Goal: Task Accomplishment & Management: Use online tool/utility

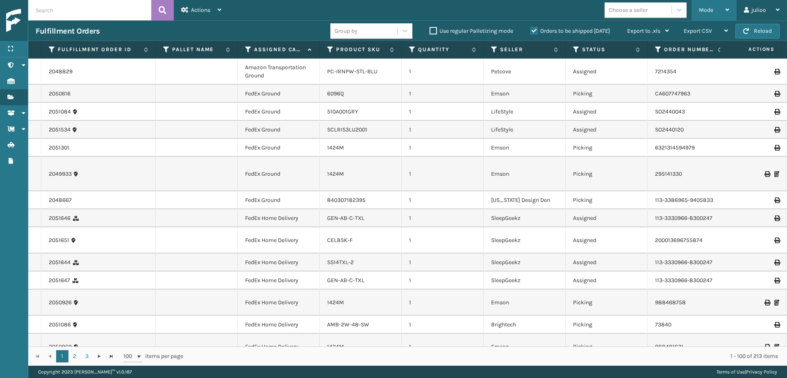
click at [709, 16] on div "Mode" at bounding box center [714, 10] width 30 height 20
click at [549, 12] on div "Mode Regular Mode Picking Mode Labeling Mode Exit Scan Mode Choose a seller jul…" at bounding box center [508, 10] width 558 height 20
click at [577, 51] on icon at bounding box center [576, 49] width 7 height 7
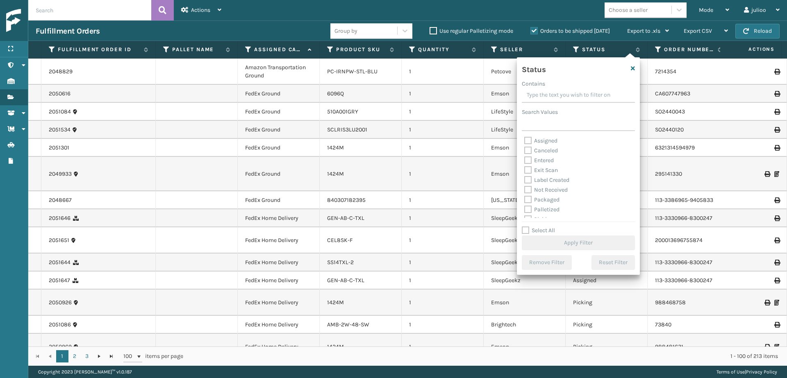
click at [524, 229] on label "Select All" at bounding box center [538, 230] width 33 height 7
click at [524, 227] on input "Select All" at bounding box center [583, 226] width 123 height 1
checkbox input "true"
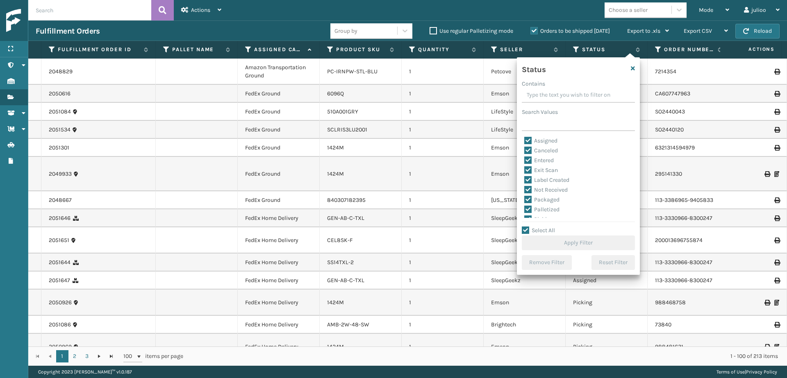
checkbox input "true"
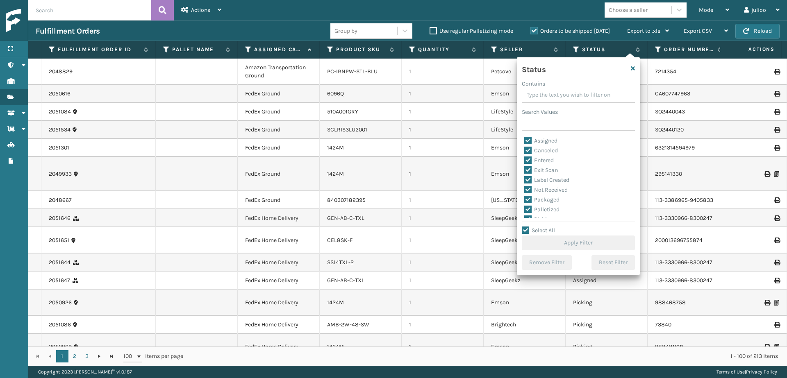
checkbox input "true"
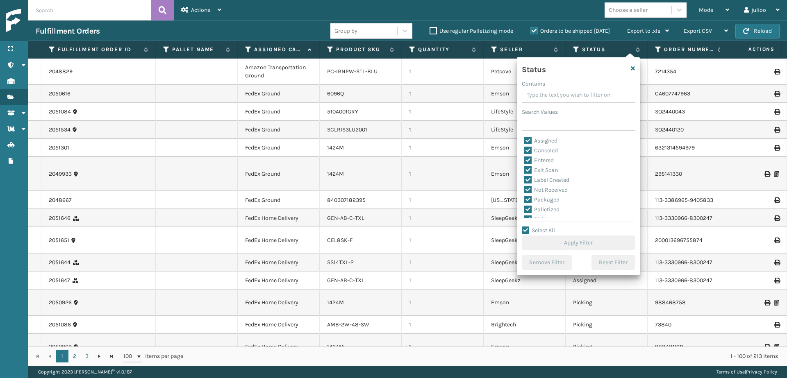
checkbox input "true"
click at [525, 231] on label "Select All" at bounding box center [538, 230] width 33 height 7
click at [525, 227] on input "Select All" at bounding box center [583, 226] width 123 height 1
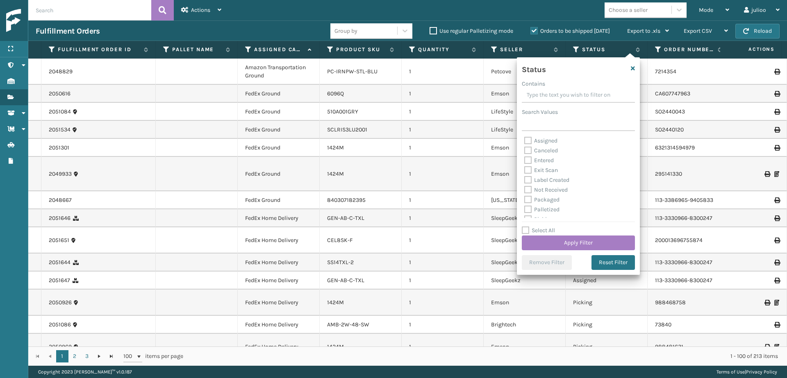
checkbox input "false"
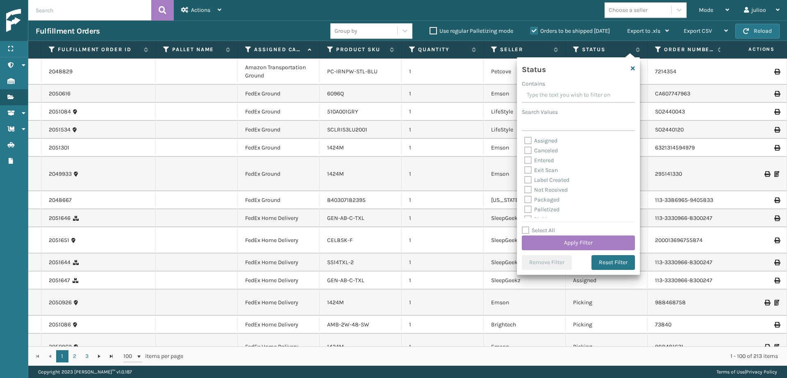
checkbox input "false"
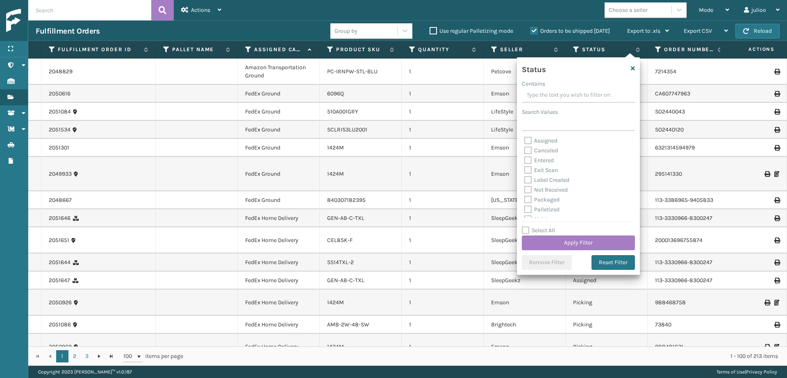
checkbox input "false"
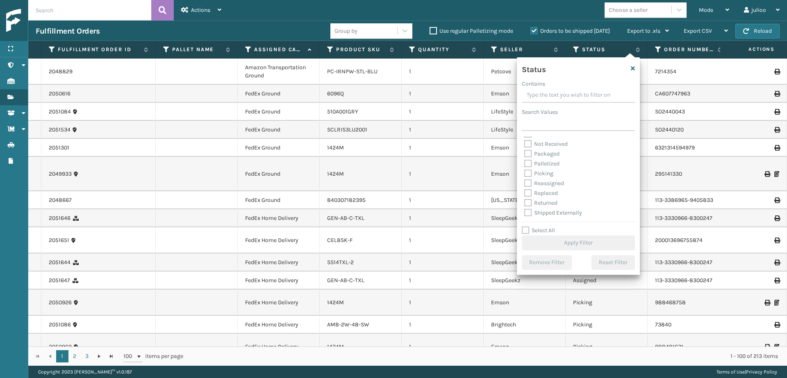
click at [525, 173] on label "Picking" at bounding box center [538, 173] width 29 height 7
click at [525, 173] on input "Picking" at bounding box center [524, 171] width 0 height 5
checkbox input "true"
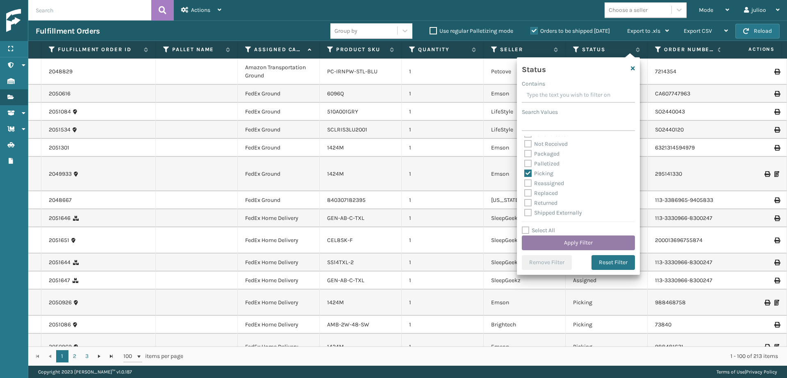
click at [554, 245] on button "Apply Filter" at bounding box center [578, 243] width 113 height 15
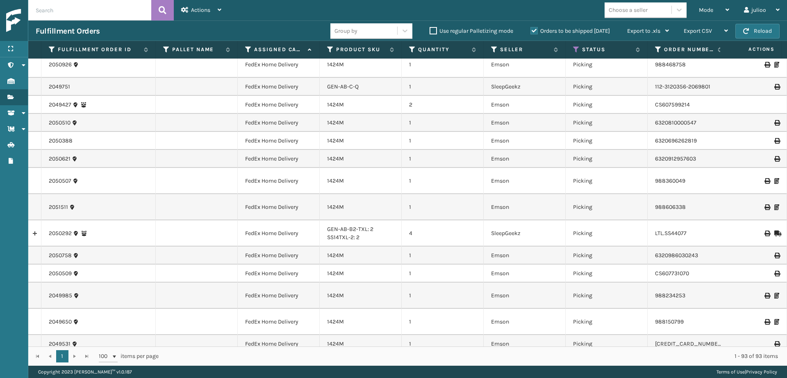
scroll to position [0, 0]
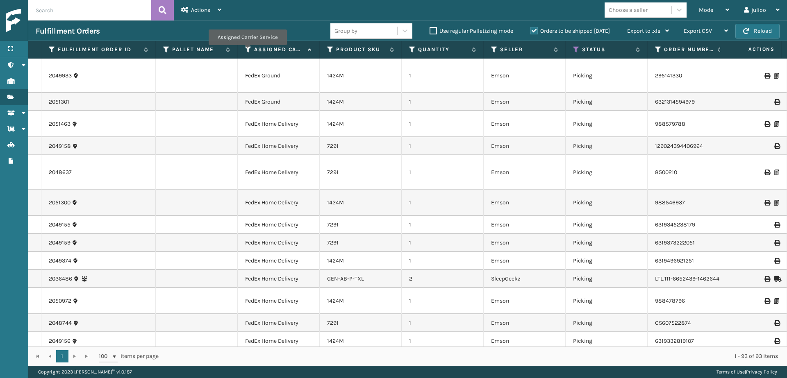
click at [247, 51] on icon at bounding box center [248, 49] width 7 height 7
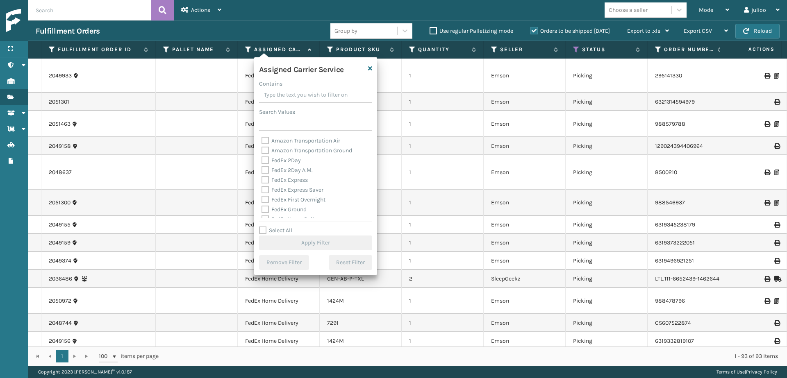
drag, startPoint x: 261, startPoint y: 231, endPoint x: 282, endPoint y: 193, distance: 43.5
click at [261, 231] on label "Select All" at bounding box center [275, 230] width 33 height 7
click at [261, 227] on input "Select All" at bounding box center [320, 226] width 123 height 1
checkbox input "true"
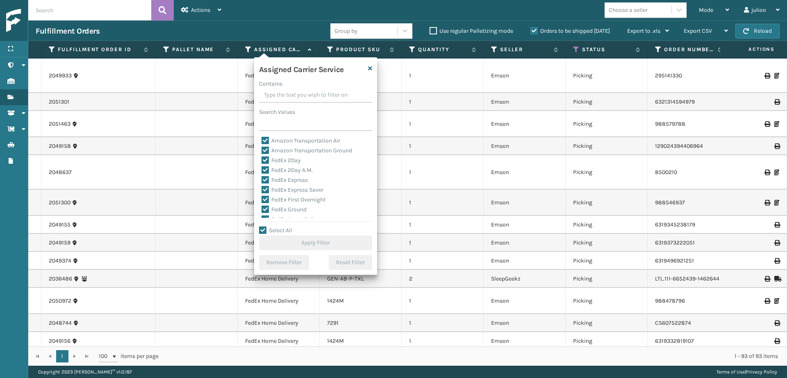
checkbox input "true"
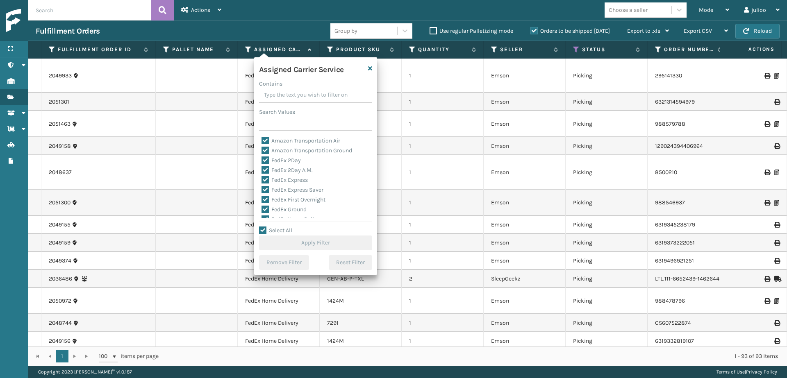
checkbox input "true"
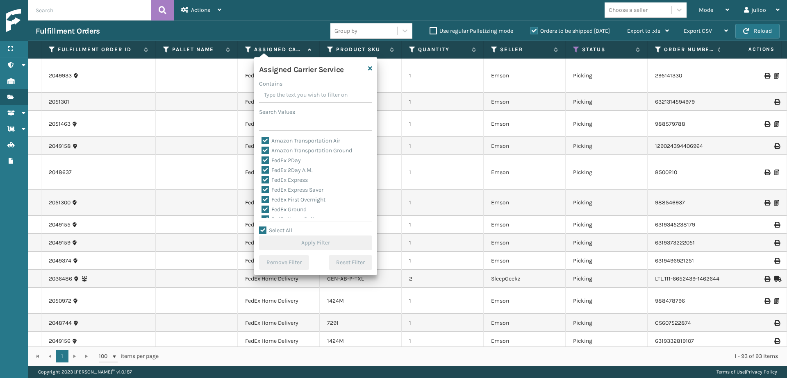
checkbox input "true"
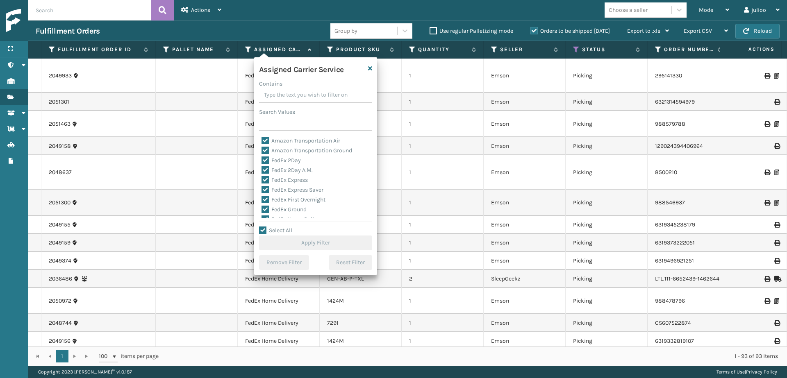
checkbox input "true"
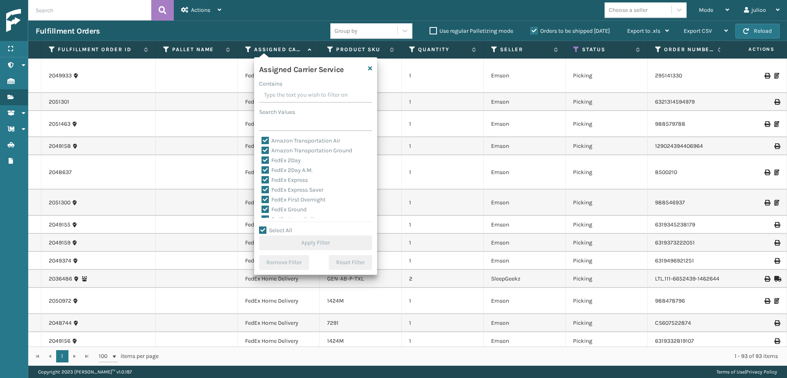
checkbox input "true"
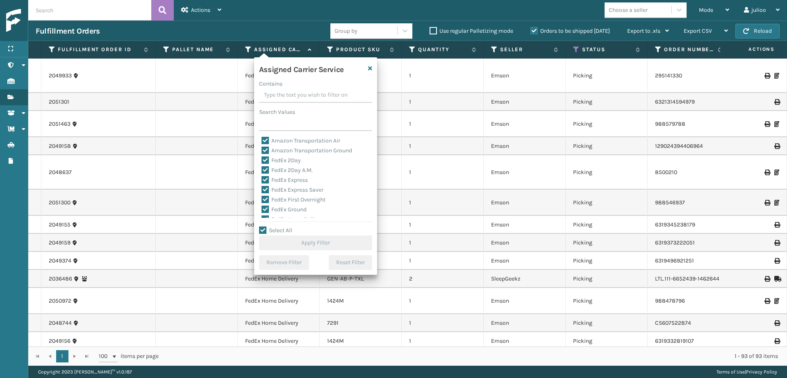
checkbox input "true"
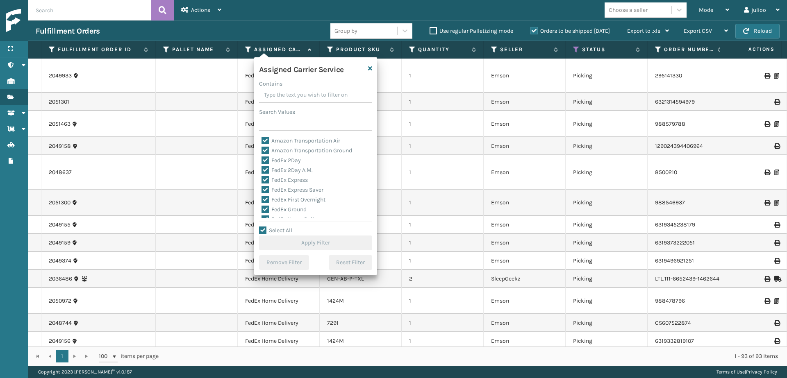
checkbox input "true"
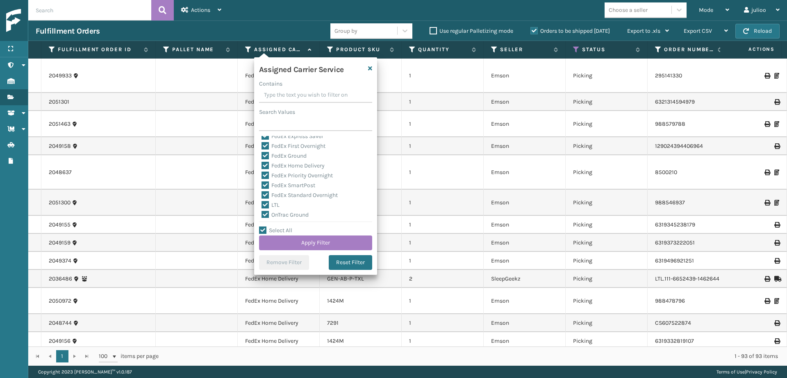
scroll to position [100, 0]
click at [265, 159] on label "LTL" at bounding box center [270, 159] width 18 height 7
click at [262, 159] on input "LTL" at bounding box center [261, 157] width 0 height 5
checkbox input "false"
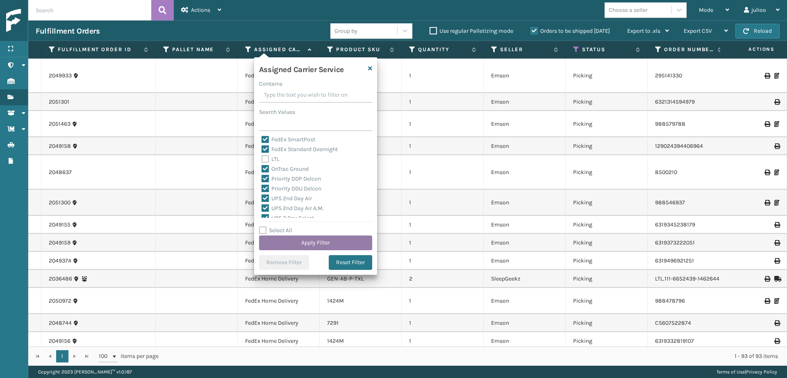
click at [303, 244] on button "Apply Filter" at bounding box center [315, 243] width 113 height 15
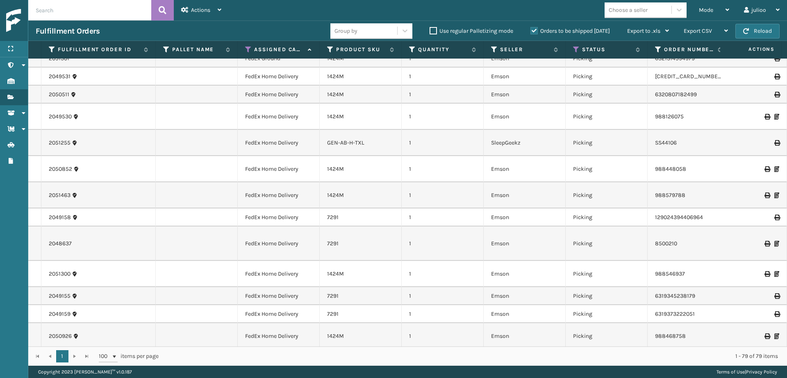
scroll to position [0, 0]
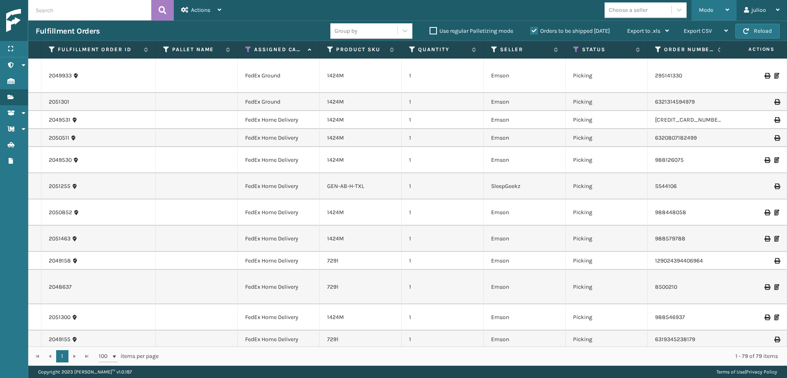
click at [722, 8] on div "Mode" at bounding box center [714, 10] width 30 height 20
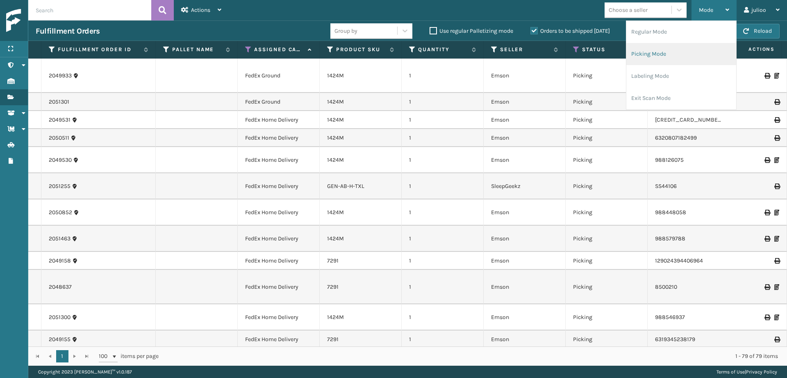
click at [659, 50] on li "Picking Mode" at bounding box center [681, 54] width 110 height 22
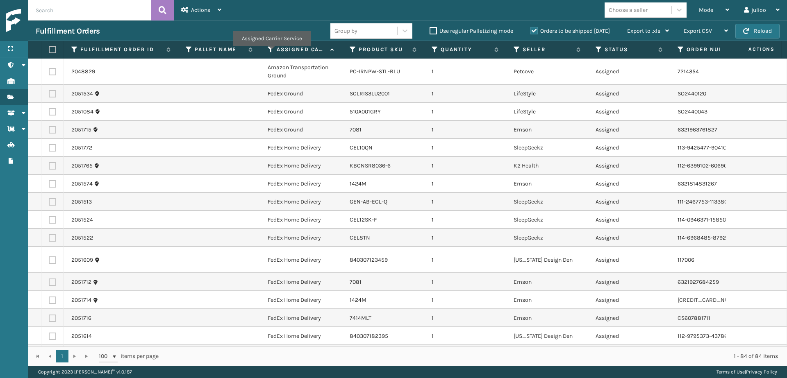
click at [271, 52] on icon at bounding box center [271, 49] width 7 height 7
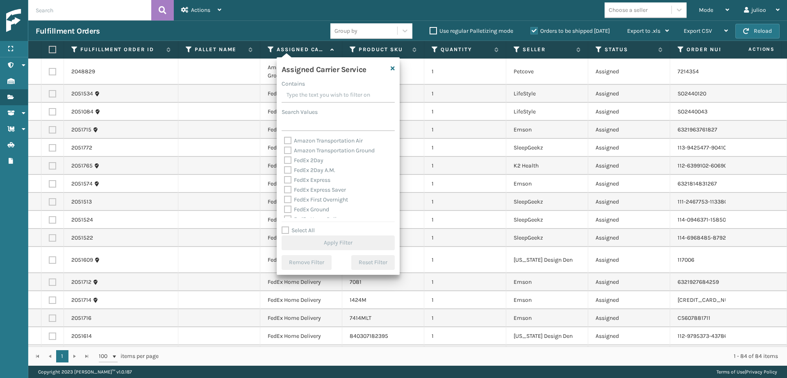
click at [288, 161] on label "FedEx 2Day" at bounding box center [303, 160] width 39 height 7
click at [284, 161] on input "FedEx 2Day" at bounding box center [284, 158] width 0 height 5
checkbox input "true"
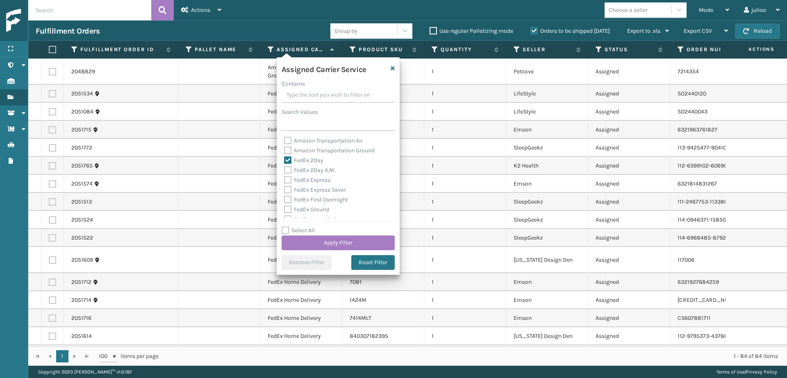
click at [288, 172] on label "FedEx 2Day A.M." at bounding box center [309, 170] width 51 height 7
click at [284, 171] on input "FedEx 2Day A.M." at bounding box center [284, 168] width 0 height 5
checkbox input "true"
click at [287, 180] on label "FedEx Express" at bounding box center [307, 180] width 46 height 7
click at [284, 180] on input "FedEx Express" at bounding box center [284, 177] width 0 height 5
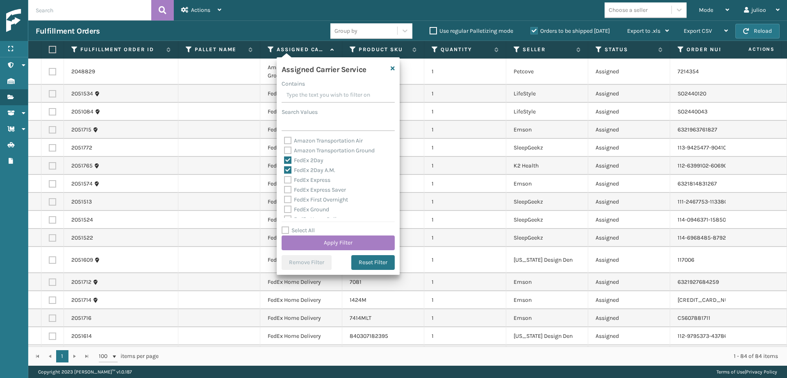
checkbox input "true"
click at [287, 190] on label "FedEx Express Saver" at bounding box center [315, 189] width 62 height 7
click at [284, 190] on input "FedEx Express Saver" at bounding box center [284, 187] width 0 height 5
checkbox input "true"
click at [288, 202] on label "FedEx First Overnight" at bounding box center [316, 199] width 64 height 7
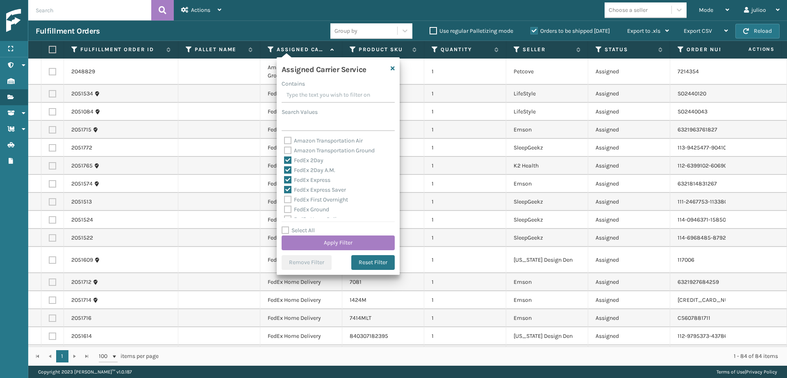
click at [284, 200] on input "FedEx First Overnight" at bounding box center [284, 197] width 0 height 5
checkbox input "true"
click at [288, 210] on label "FedEx Ground" at bounding box center [306, 209] width 45 height 7
click at [284, 210] on input "FedEx Ground" at bounding box center [284, 207] width 0 height 5
checkbox input "true"
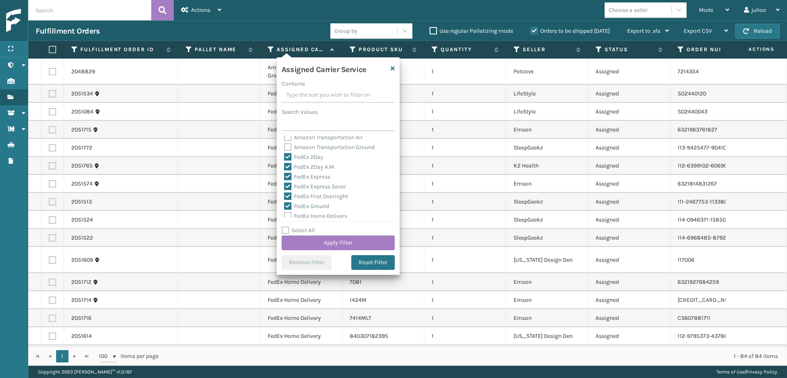
scroll to position [39, 0]
click at [289, 180] on label "FedEx Home Delivery" at bounding box center [315, 180] width 63 height 7
click at [284, 180] on input "FedEx Home Delivery" at bounding box center [284, 177] width 0 height 5
checkbox input "true"
click at [287, 187] on label "FedEx Priority Overnight" at bounding box center [319, 189] width 71 height 7
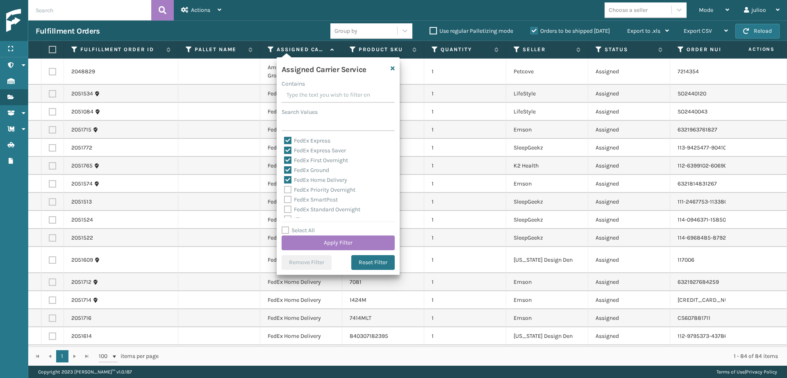
click at [284, 187] on input "FedEx Priority Overnight" at bounding box center [284, 187] width 0 height 5
checkbox input "true"
click at [286, 197] on label "FedEx SmartPost" at bounding box center [311, 199] width 54 height 7
click at [284, 197] on input "FedEx SmartPost" at bounding box center [284, 197] width 0 height 5
checkbox input "true"
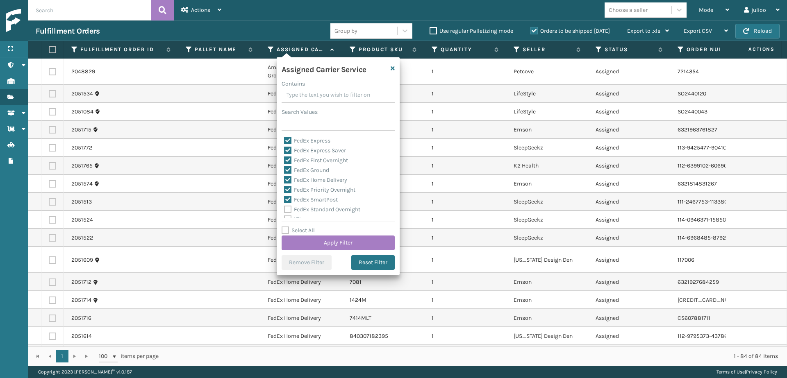
click at [288, 208] on label "FedEx Standard Overnight" at bounding box center [322, 209] width 76 height 7
click at [284, 208] on input "FedEx Standard Overnight" at bounding box center [284, 207] width 0 height 5
checkbox input "true"
click at [330, 242] on button "Apply Filter" at bounding box center [338, 243] width 113 height 15
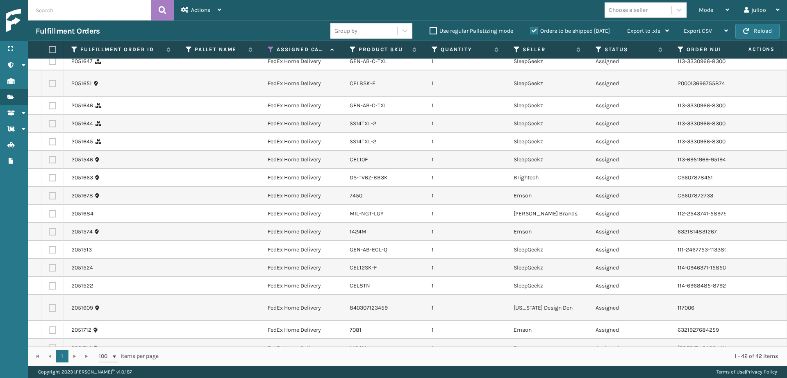
scroll to position [516, 0]
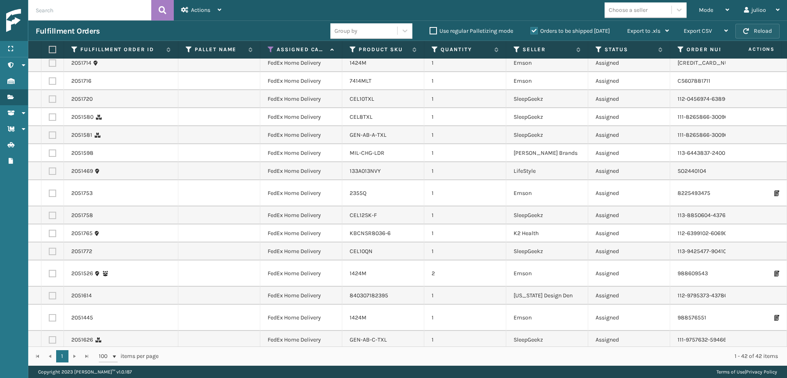
click at [768, 32] on button "Reload" at bounding box center [757, 31] width 44 height 15
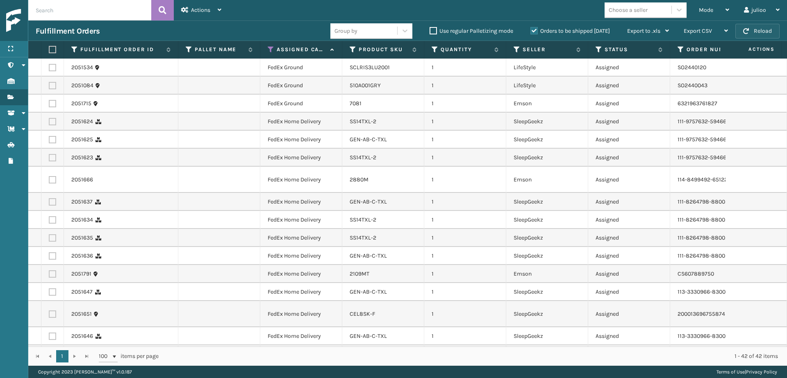
click at [757, 27] on button "Reload" at bounding box center [757, 31] width 44 height 15
click at [750, 28] on button "Reload" at bounding box center [757, 31] width 44 height 15
click at [754, 33] on button "Reload" at bounding box center [757, 31] width 44 height 15
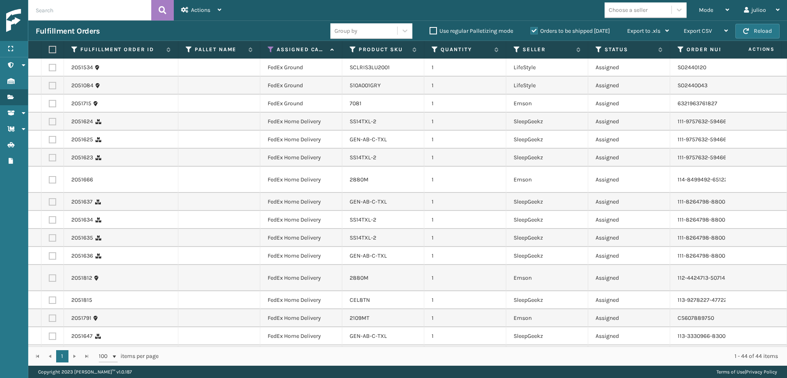
scroll to position [560, 0]
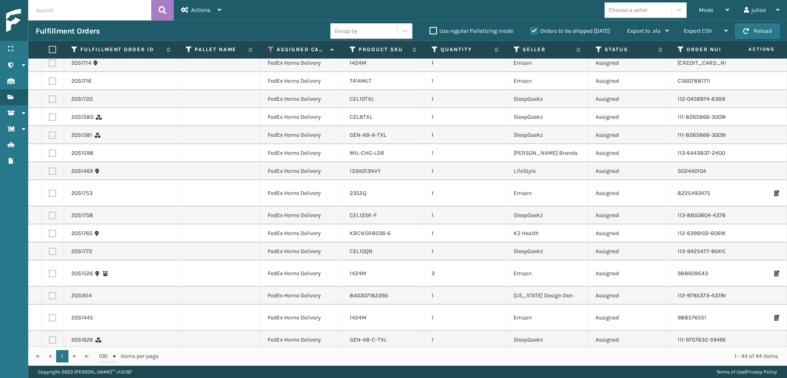
click at [50, 50] on label at bounding box center [51, 49] width 5 height 7
click at [49, 50] on input "checkbox" at bounding box center [49, 49] width 0 height 5
checkbox input "true"
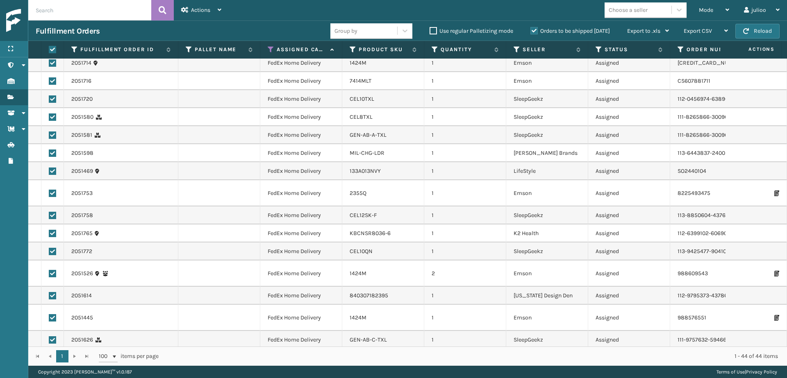
checkbox input "true"
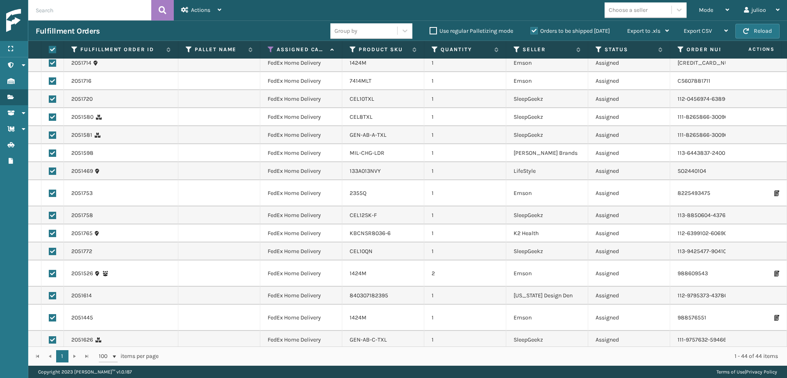
checkbox input "true"
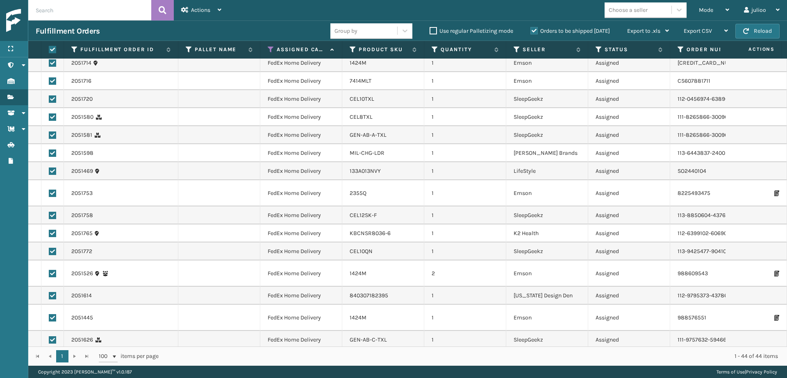
checkbox input "true"
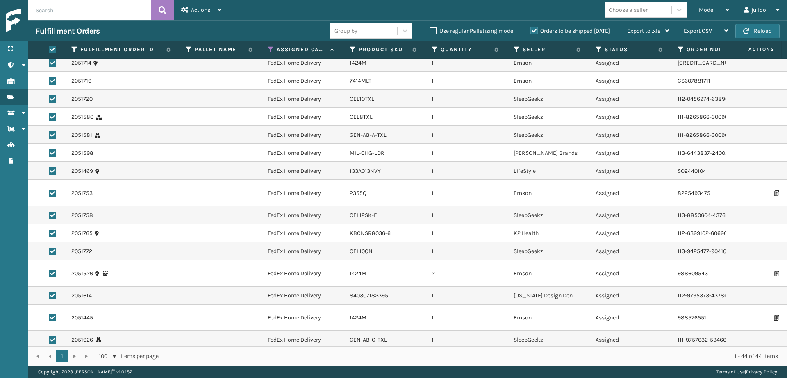
checkbox input "true"
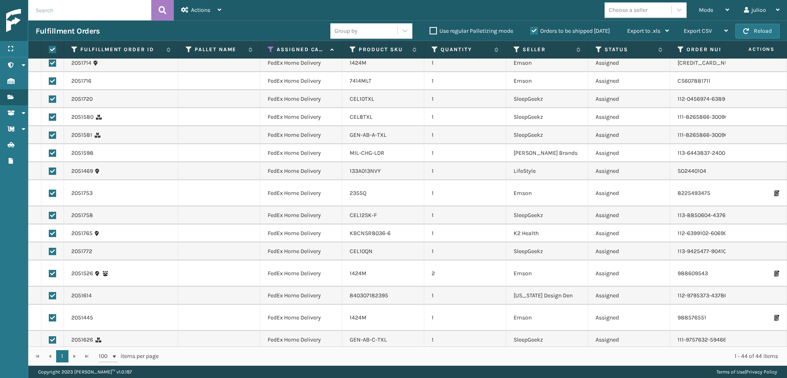
checkbox input "true"
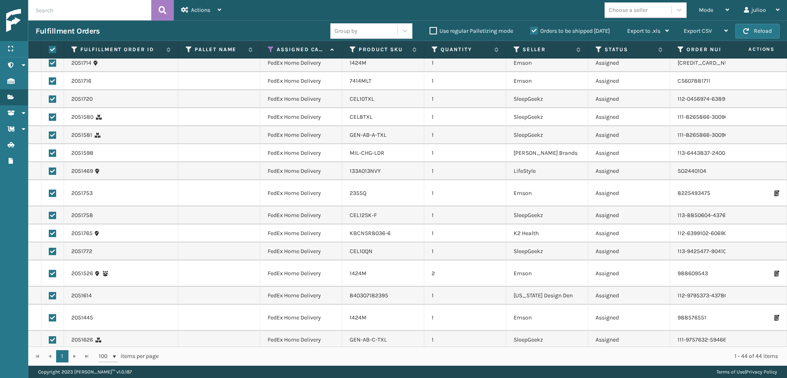
checkbox input "true"
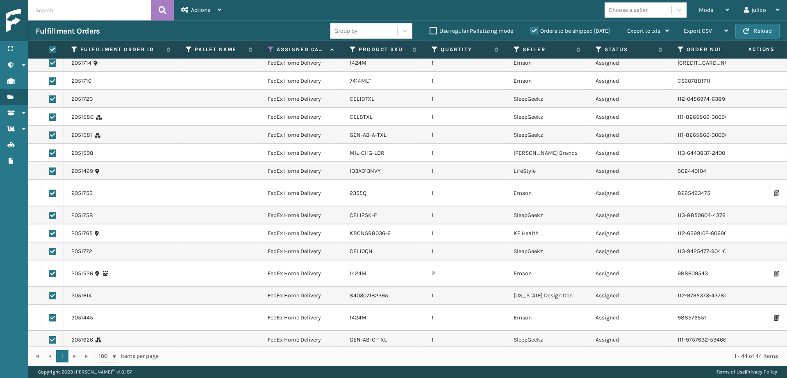
checkbox input "true"
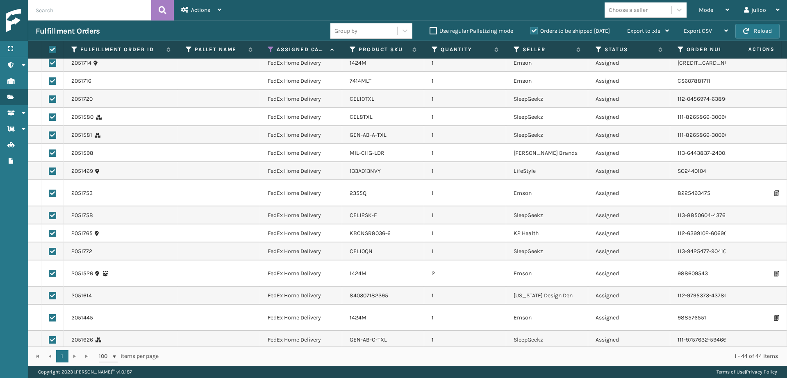
checkbox input "true"
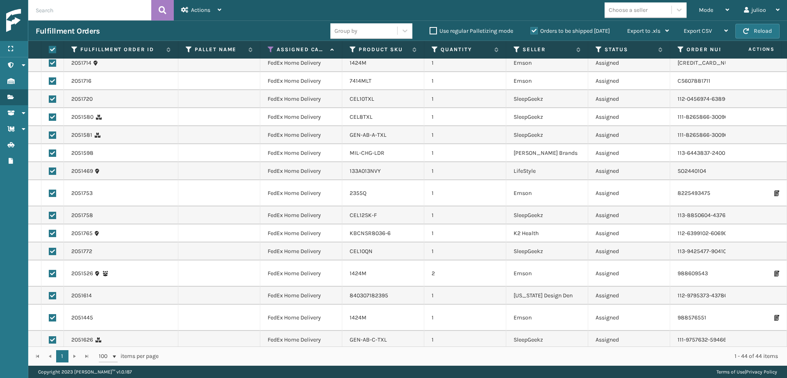
checkbox input "true"
click at [188, 15] on div "Actions" at bounding box center [201, 10] width 40 height 20
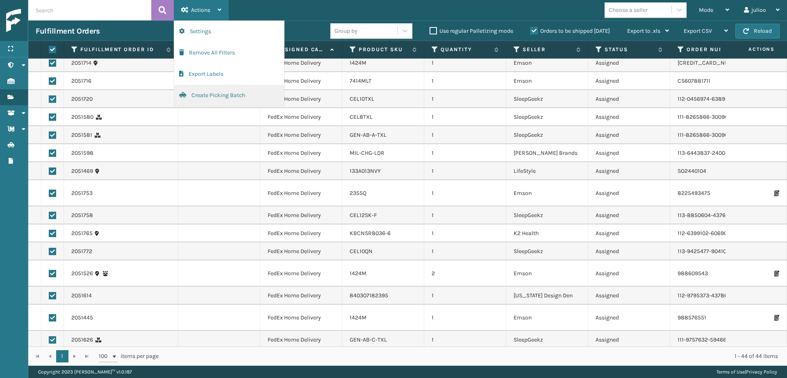
click at [203, 94] on button "Create Picking Batch" at bounding box center [229, 95] width 110 height 21
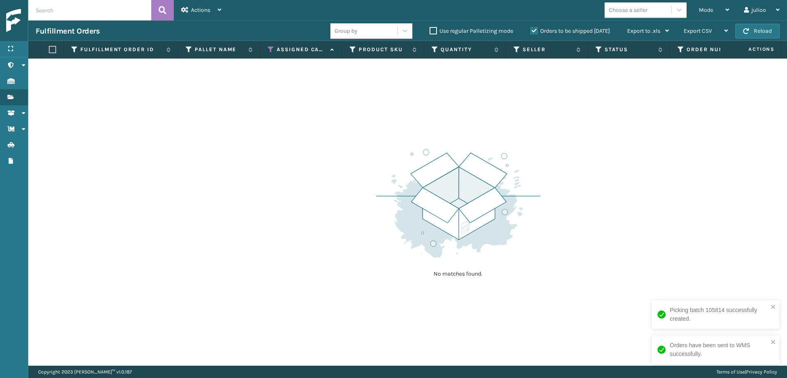
click at [266, 50] on th "Assigned Carrier Service" at bounding box center [301, 50] width 82 height 18
click at [269, 50] on icon at bounding box center [271, 49] width 7 height 7
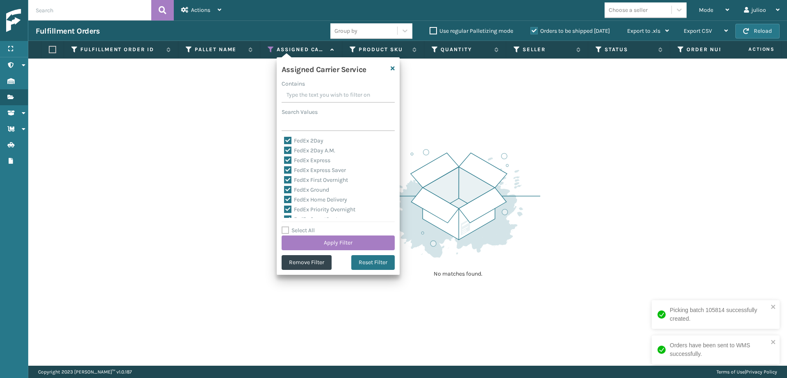
click at [287, 231] on label "Select All" at bounding box center [298, 230] width 33 height 7
click at [287, 227] on input "Select All" at bounding box center [343, 226] width 123 height 1
checkbox input "true"
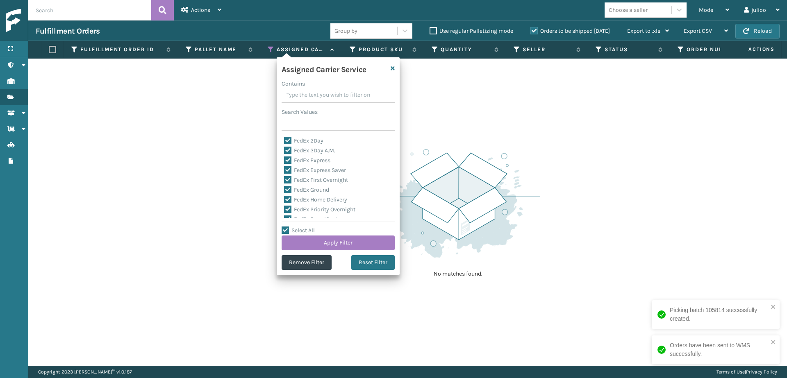
checkbox input "true"
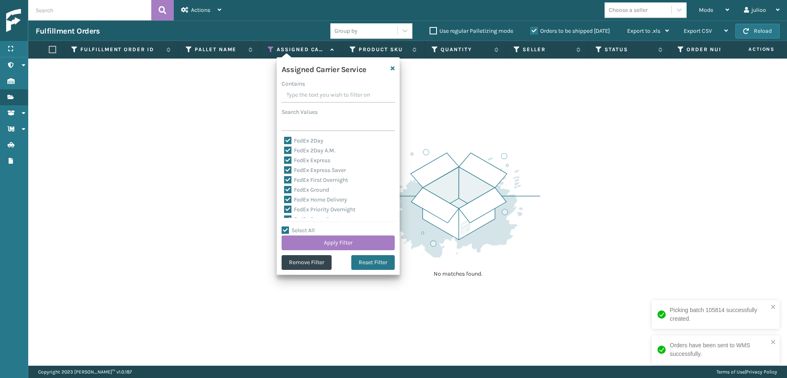
checkbox input "true"
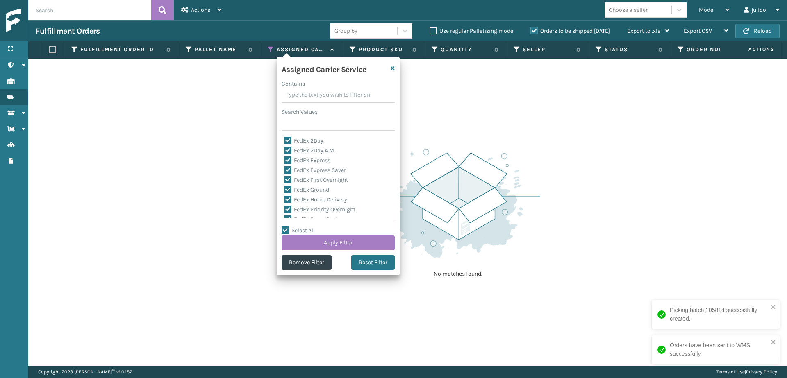
checkbox input "true"
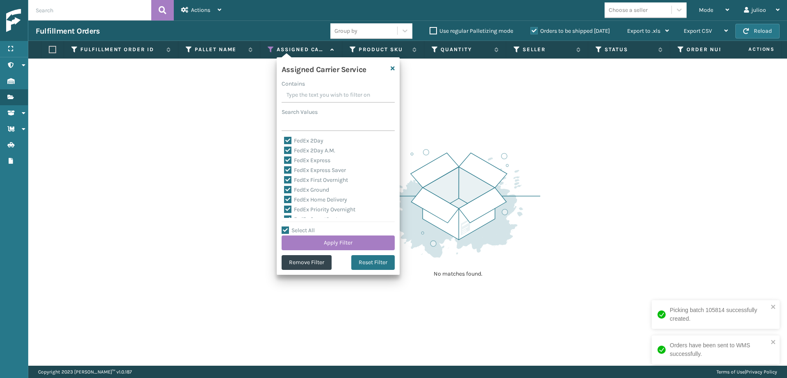
checkbox input "true"
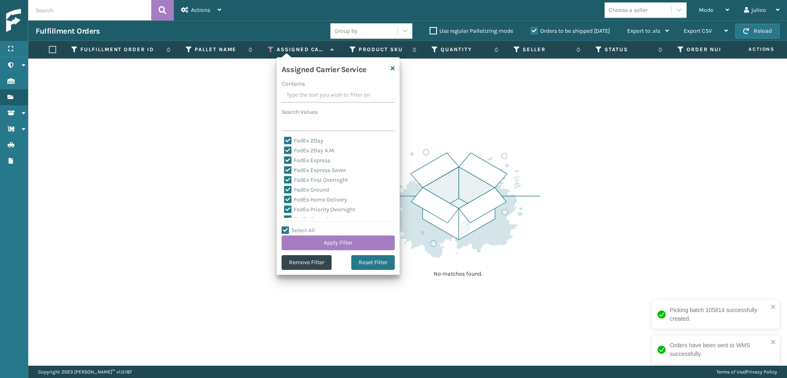
checkbox input "true"
click at [288, 152] on label "LTL" at bounding box center [293, 152] width 18 height 7
click at [284, 152] on input "LTL" at bounding box center [284, 150] width 0 height 5
checkbox input "false"
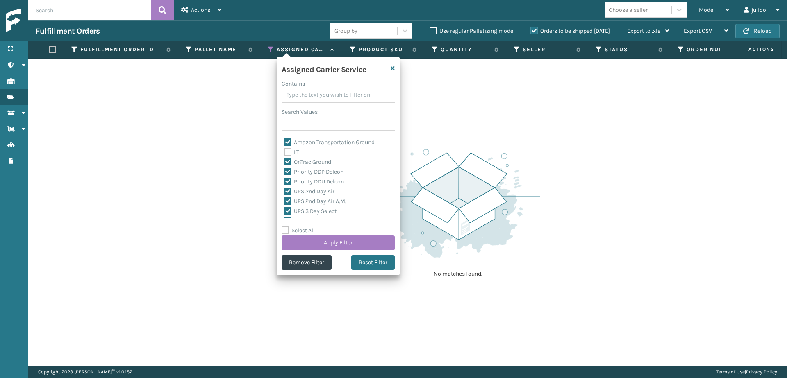
checkbox input "false"
click at [322, 240] on button "Apply Filter" at bounding box center [338, 243] width 113 height 15
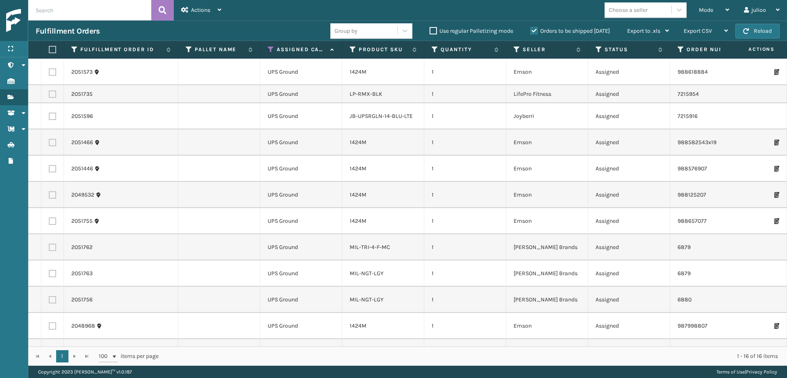
scroll to position [0, 0]
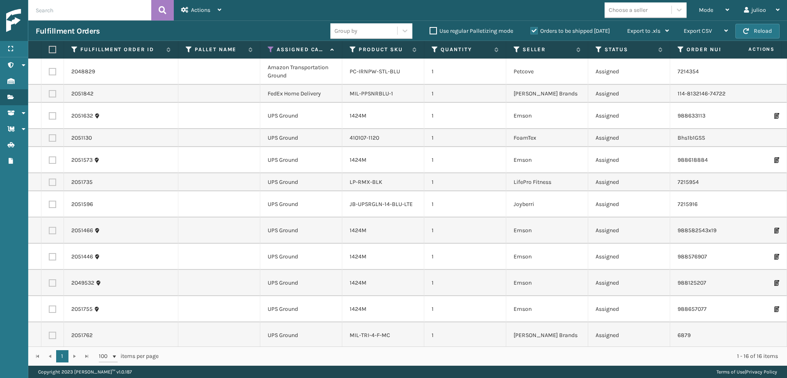
click at [51, 50] on label at bounding box center [51, 49] width 5 height 7
click at [49, 50] on input "checkbox" at bounding box center [49, 49] width 0 height 5
checkbox input "true"
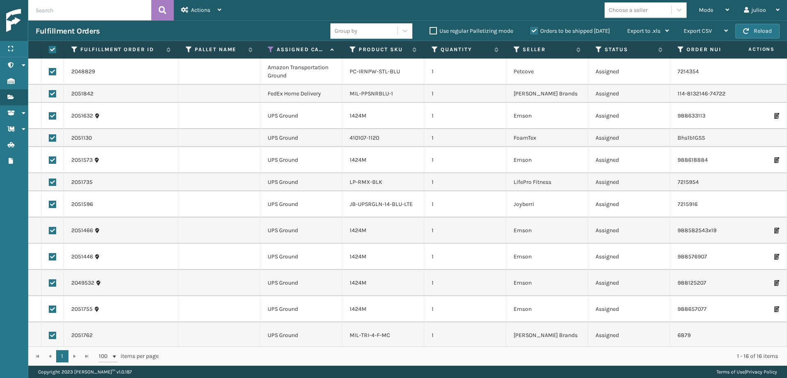
checkbox input "true"
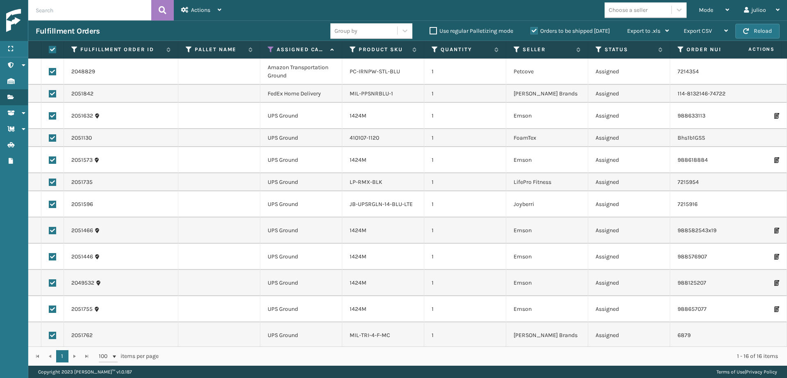
checkbox input "true"
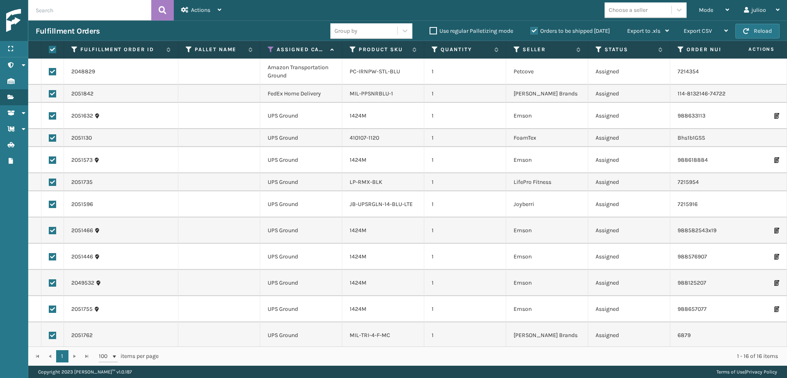
checkbox input "true"
click at [52, 72] on label at bounding box center [52, 71] width 7 height 7
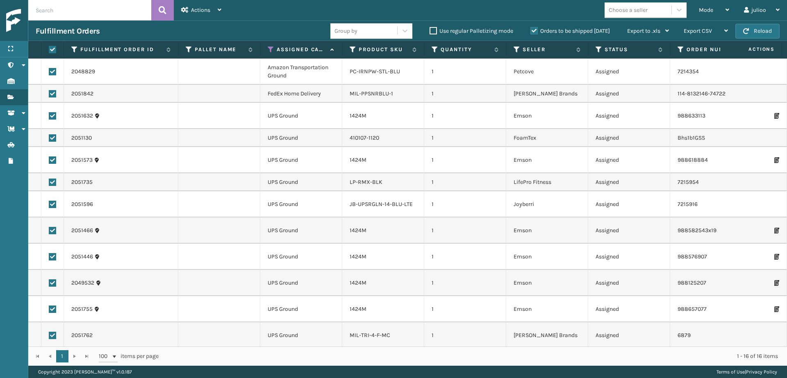
click at [49, 72] on input "checkbox" at bounding box center [49, 70] width 0 height 5
checkbox input "false"
click at [50, 94] on label at bounding box center [52, 93] width 7 height 7
click at [49, 94] on input "checkbox" at bounding box center [49, 92] width 0 height 5
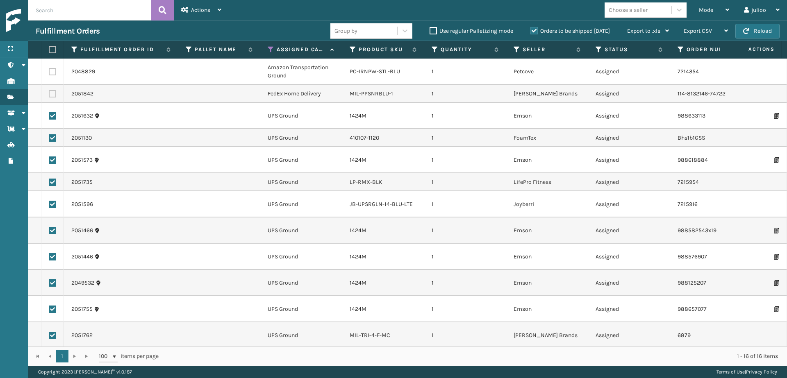
checkbox input "false"
click at [199, 7] on span "Actions" at bounding box center [200, 10] width 19 height 7
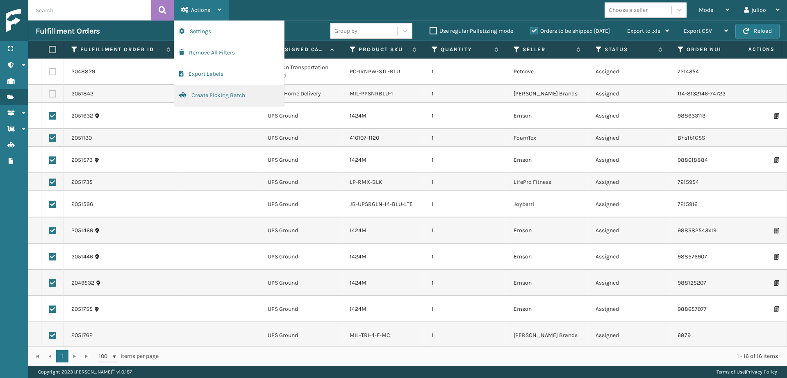
click at [217, 98] on button "Create Picking Batch" at bounding box center [229, 95] width 110 height 21
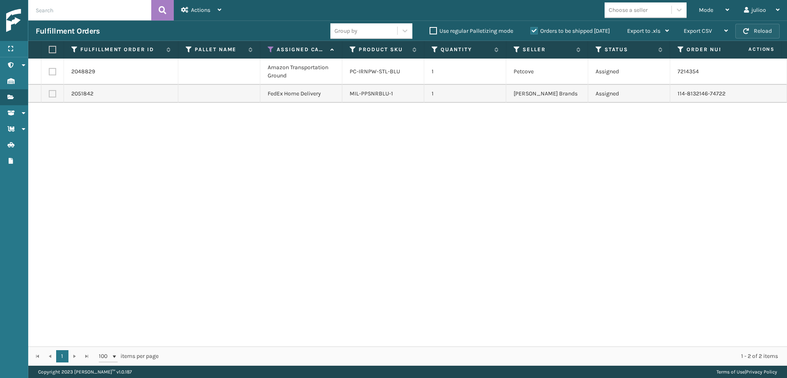
click at [747, 33] on span "button" at bounding box center [746, 31] width 6 height 6
click at [744, 32] on span "button" at bounding box center [746, 31] width 6 height 6
click at [760, 28] on button "Reload" at bounding box center [757, 31] width 44 height 15
click at [752, 32] on button "Reload" at bounding box center [757, 31] width 44 height 15
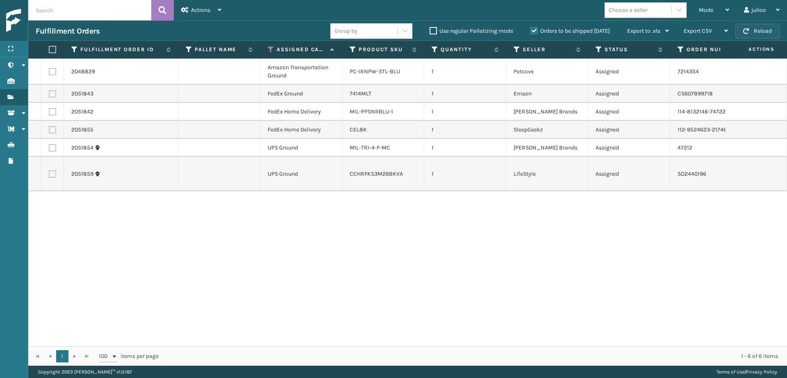
click at [753, 31] on button "Reload" at bounding box center [757, 31] width 44 height 15
click at [750, 35] on button "Reload" at bounding box center [757, 31] width 44 height 15
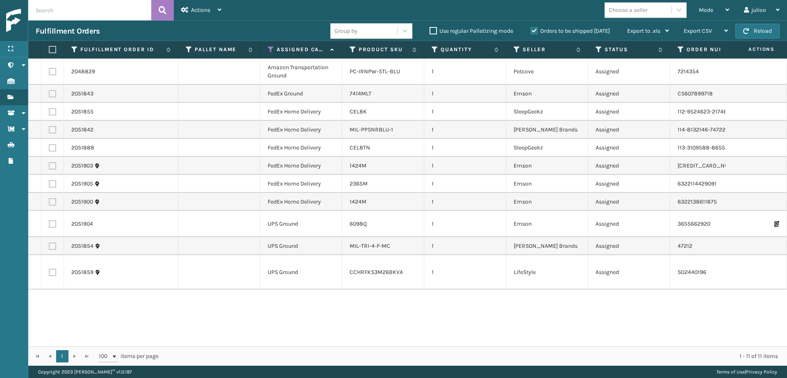
click at [750, 35] on button "Reload" at bounding box center [757, 31] width 44 height 15
click at [752, 29] on button "Reload" at bounding box center [757, 31] width 44 height 15
click at [768, 27] on button "Reload" at bounding box center [757, 31] width 44 height 15
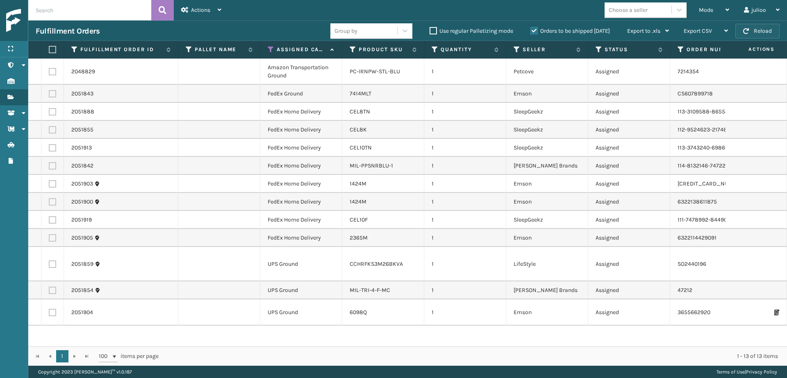
click at [756, 30] on button "Reload" at bounding box center [757, 31] width 44 height 15
click at [54, 239] on label at bounding box center [52, 237] width 7 height 7
click at [49, 239] on input "checkbox" at bounding box center [49, 236] width 0 height 5
checkbox input "true"
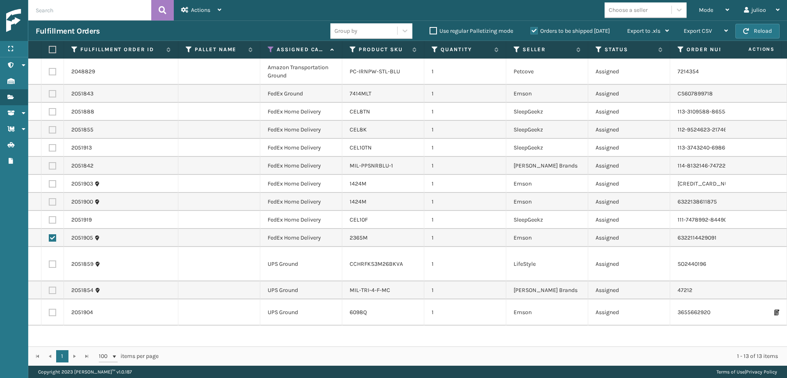
click at [50, 217] on label at bounding box center [52, 219] width 7 height 7
click at [49, 217] on input "checkbox" at bounding box center [49, 218] width 0 height 5
checkbox input "true"
click at [53, 202] on label at bounding box center [52, 201] width 7 height 7
click at [49, 202] on input "checkbox" at bounding box center [49, 200] width 0 height 5
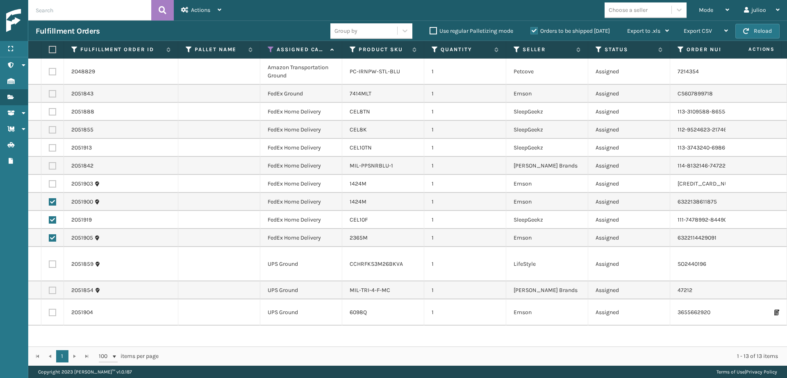
checkbox input "true"
click at [52, 234] on label at bounding box center [52, 237] width 7 height 7
click at [49, 234] on input "checkbox" at bounding box center [49, 236] width 0 height 5
checkbox input "false"
click at [52, 220] on label at bounding box center [52, 219] width 7 height 7
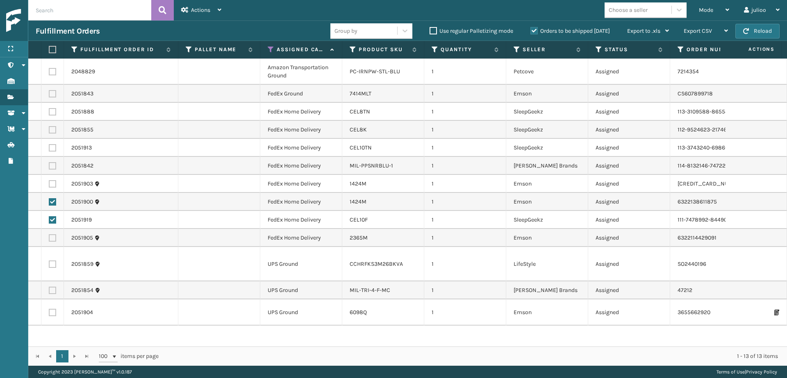
click at [49, 220] on input "checkbox" at bounding box center [49, 218] width 0 height 5
checkbox input "false"
click at [54, 202] on label at bounding box center [52, 201] width 7 height 7
click at [49, 202] on input "checkbox" at bounding box center [49, 200] width 0 height 5
checkbox input "false"
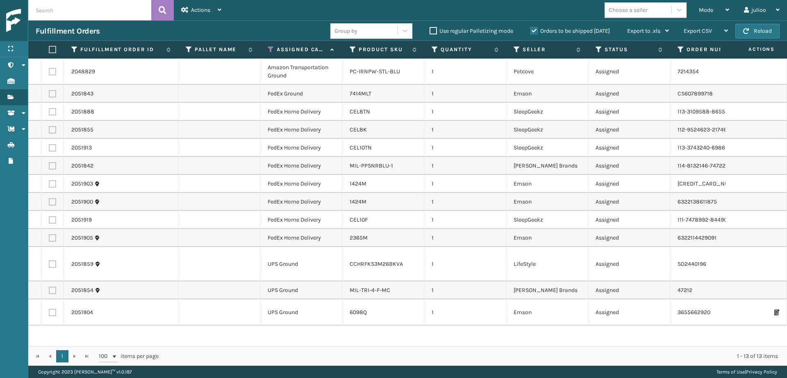
click at [52, 72] on label at bounding box center [52, 71] width 7 height 7
click at [49, 72] on input "checkbox" at bounding box center [49, 70] width 0 height 5
checkbox input "true"
click at [195, 6] on div "Actions" at bounding box center [201, 10] width 40 height 20
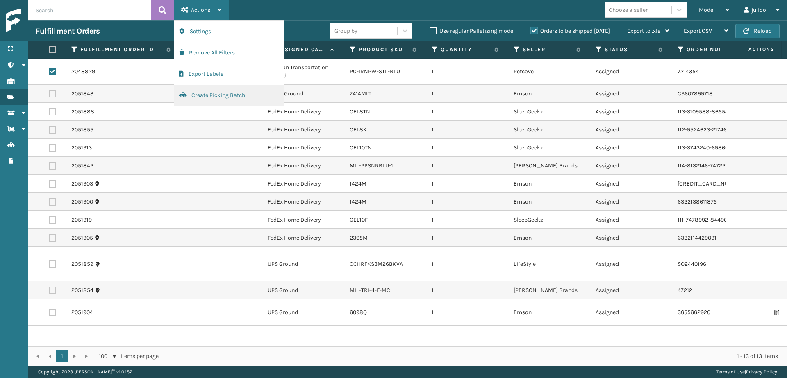
click at [194, 97] on button "Create Picking Batch" at bounding box center [229, 95] width 110 height 21
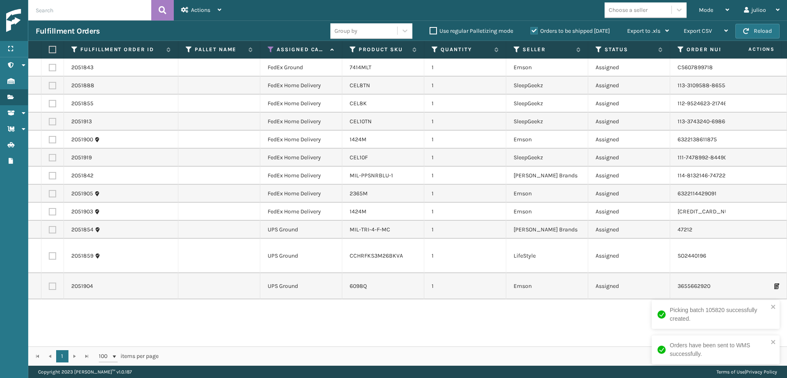
click at [52, 51] on label at bounding box center [51, 49] width 5 height 7
click at [49, 51] on input "checkbox" at bounding box center [49, 49] width 0 height 5
checkbox input "true"
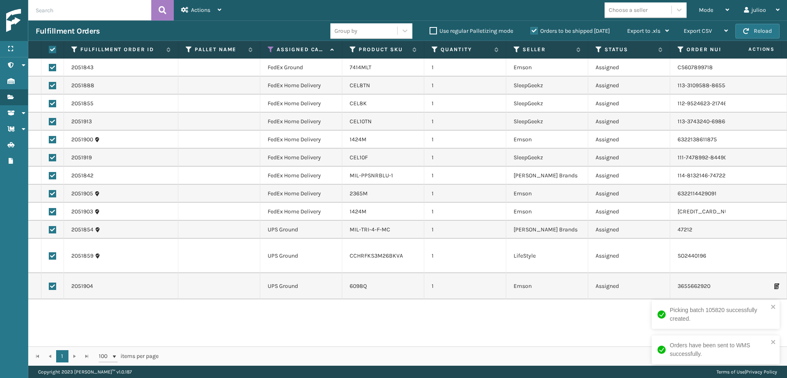
checkbox input "true"
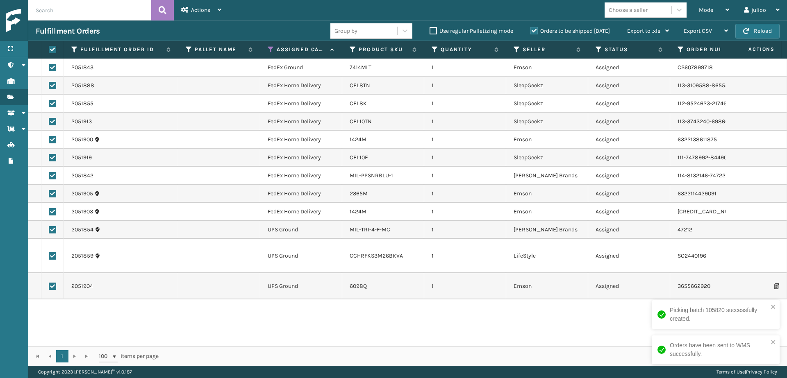
checkbox input "true"
click at [55, 283] on label at bounding box center [52, 286] width 7 height 7
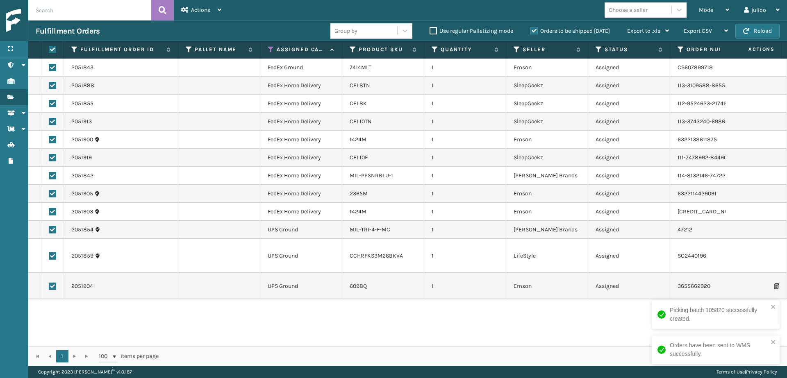
click at [49, 283] on input "checkbox" at bounding box center [49, 285] width 0 height 5
checkbox input "false"
click at [50, 252] on label at bounding box center [52, 255] width 7 height 7
click at [49, 252] on input "checkbox" at bounding box center [49, 254] width 0 height 5
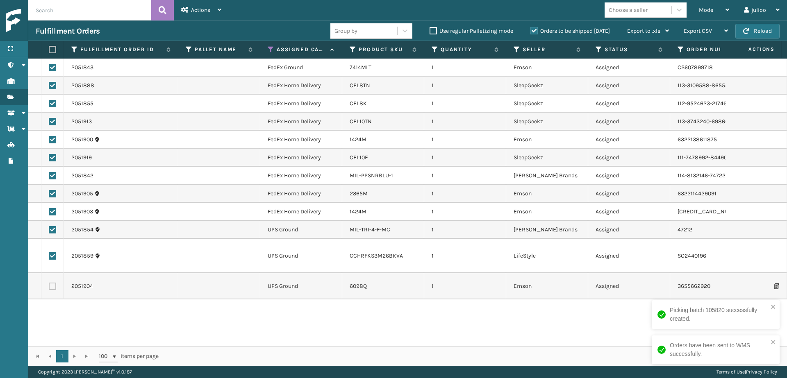
checkbox input "false"
click at [52, 230] on label at bounding box center [52, 229] width 7 height 7
click at [49, 230] on input "checkbox" at bounding box center [49, 228] width 0 height 5
checkbox input "false"
click at [196, 7] on span "Actions" at bounding box center [200, 10] width 19 height 7
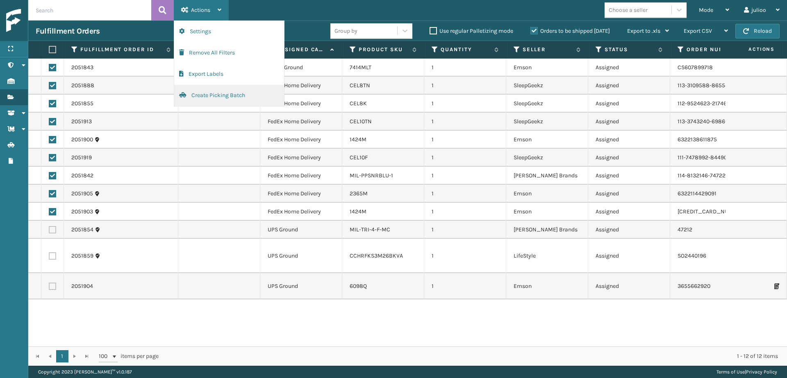
click at [206, 98] on button "Create Picking Batch" at bounding box center [229, 95] width 110 height 21
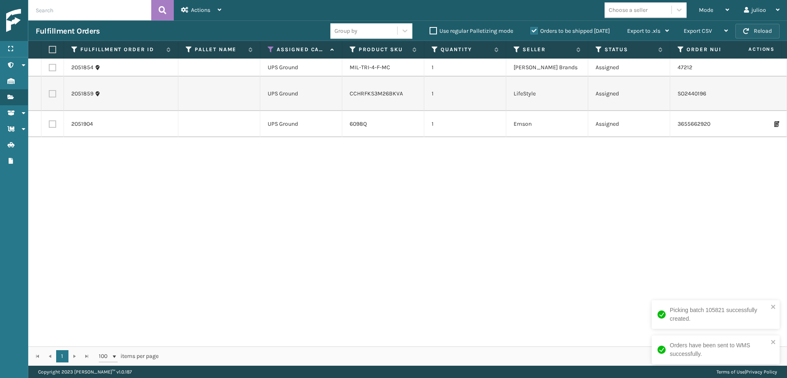
click at [759, 32] on button "Reload" at bounding box center [757, 31] width 44 height 15
click at [760, 33] on button "Reload" at bounding box center [757, 31] width 44 height 15
click at [752, 34] on button "Reload" at bounding box center [757, 31] width 44 height 15
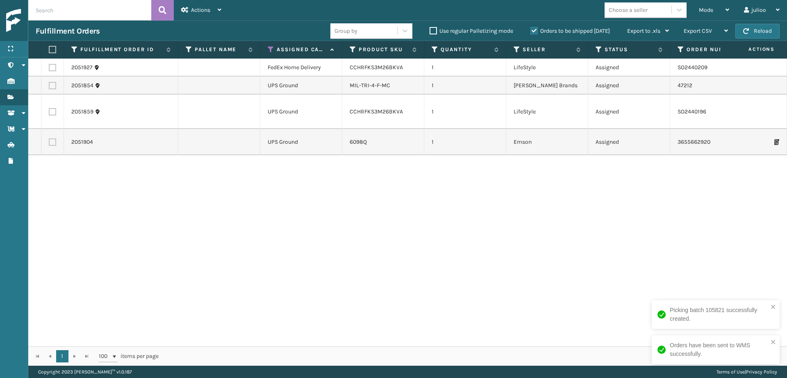
drag, startPoint x: 54, startPoint y: 68, endPoint x: 169, endPoint y: 38, distance: 119.4
click at [55, 68] on label at bounding box center [52, 67] width 7 height 7
click at [49, 68] on input "checkbox" at bounding box center [49, 66] width 0 height 5
checkbox input "true"
click at [206, 12] on span "Actions" at bounding box center [200, 10] width 19 height 7
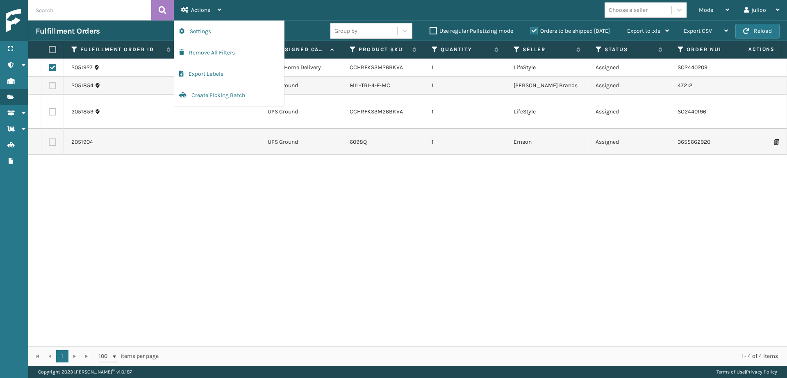
click at [461, 9] on div "Mode Regular Mode Picking Mode Labeling Mode Exit Scan Mode Choose a seller jul…" at bounding box center [508, 10] width 558 height 20
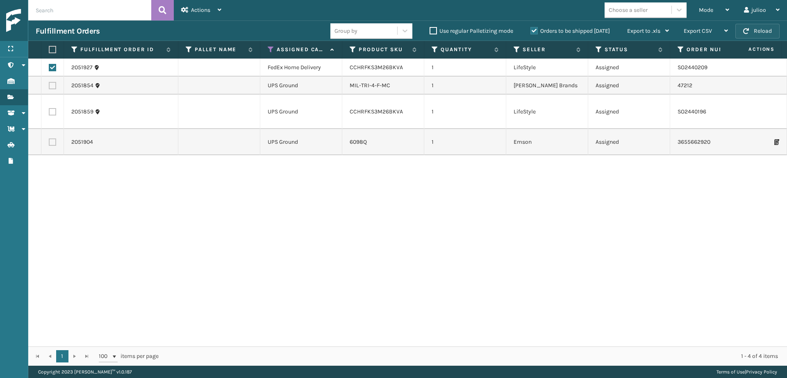
click at [765, 34] on button "Reload" at bounding box center [757, 31] width 44 height 15
click at [766, 30] on button "Reload" at bounding box center [757, 31] width 44 height 15
click at [774, 25] on button "Reload" at bounding box center [757, 31] width 44 height 15
click at [762, 33] on button "Reload" at bounding box center [757, 31] width 44 height 15
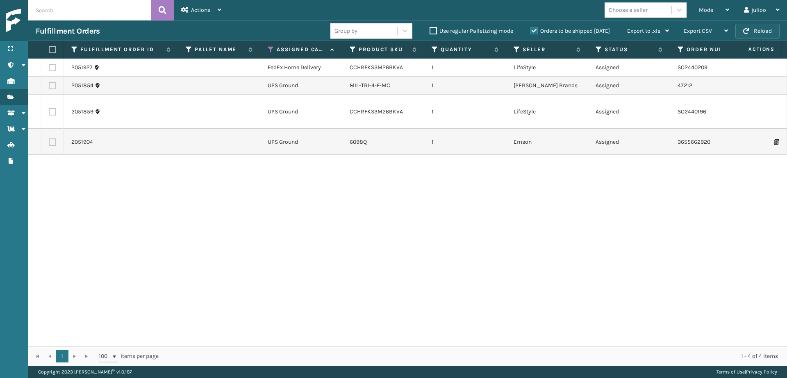
click at [761, 29] on button "Reload" at bounding box center [757, 31] width 44 height 15
click at [743, 34] on button "Reload" at bounding box center [757, 31] width 44 height 15
click at [764, 31] on button "Reload" at bounding box center [757, 31] width 44 height 15
click at [756, 36] on button "Reload" at bounding box center [757, 31] width 44 height 15
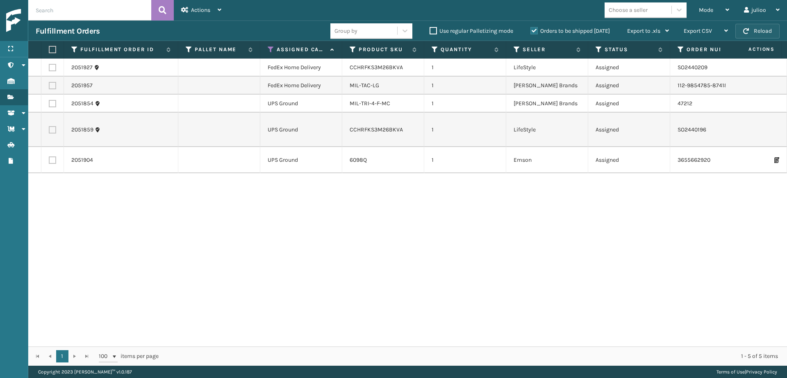
click at [759, 33] on button "Reload" at bounding box center [757, 31] width 44 height 15
click at [769, 31] on button "Reload" at bounding box center [757, 31] width 44 height 15
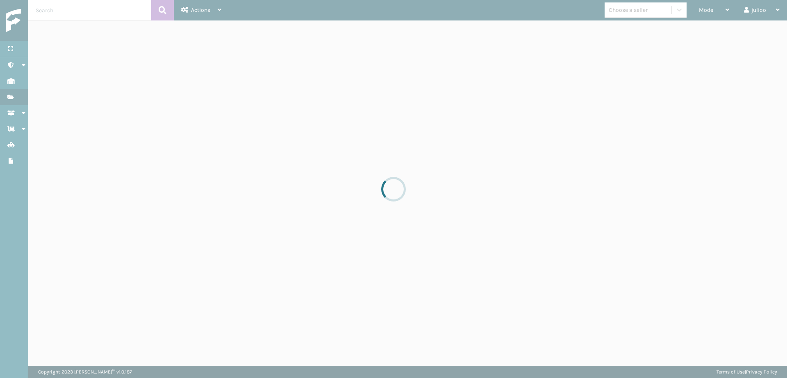
click at [769, 31] on div at bounding box center [393, 189] width 787 height 378
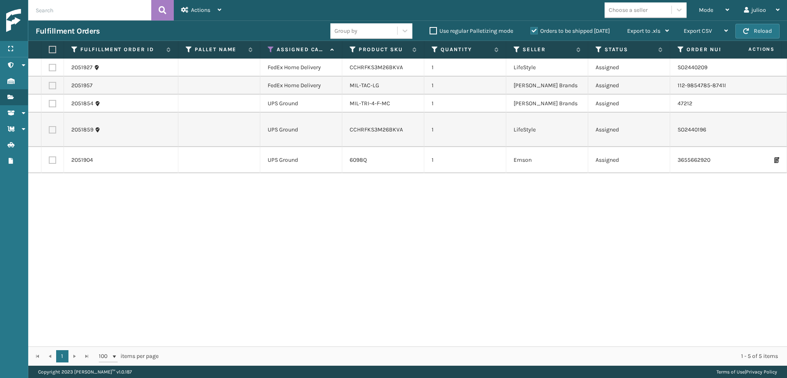
click at [769, 31] on button "Reload" at bounding box center [757, 31] width 44 height 15
click at [757, 28] on button "Reload" at bounding box center [757, 31] width 44 height 15
click at [761, 32] on button "Reload" at bounding box center [757, 31] width 44 height 15
click at [51, 68] on label at bounding box center [52, 67] width 7 height 7
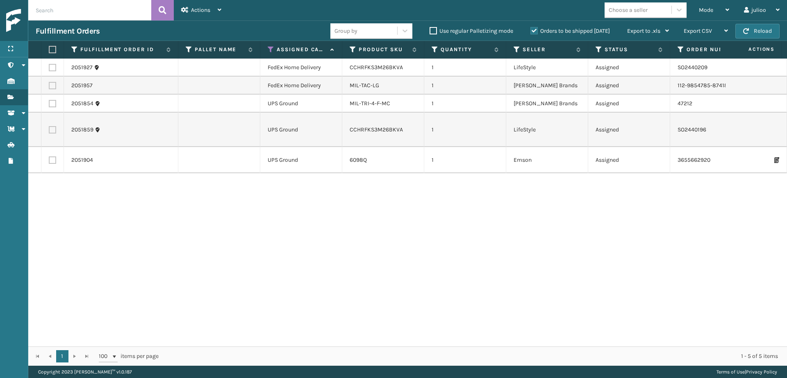
click at [49, 68] on input "checkbox" at bounding box center [49, 66] width 0 height 5
checkbox input "true"
click at [53, 83] on label at bounding box center [52, 85] width 7 height 7
click at [49, 83] on input "checkbox" at bounding box center [49, 84] width 0 height 5
checkbox input "true"
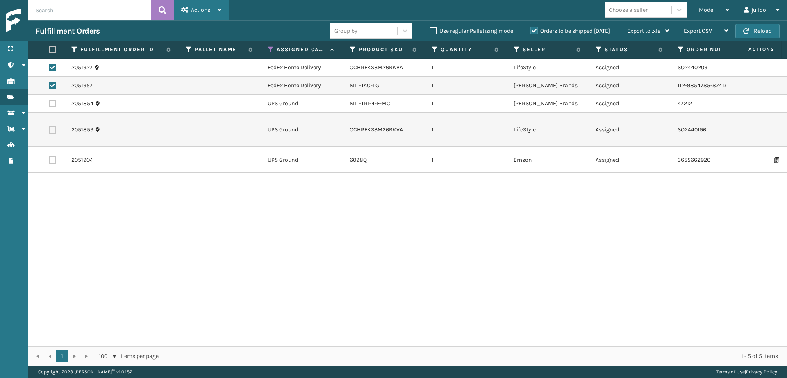
click at [198, 12] on span "Actions" at bounding box center [200, 10] width 19 height 7
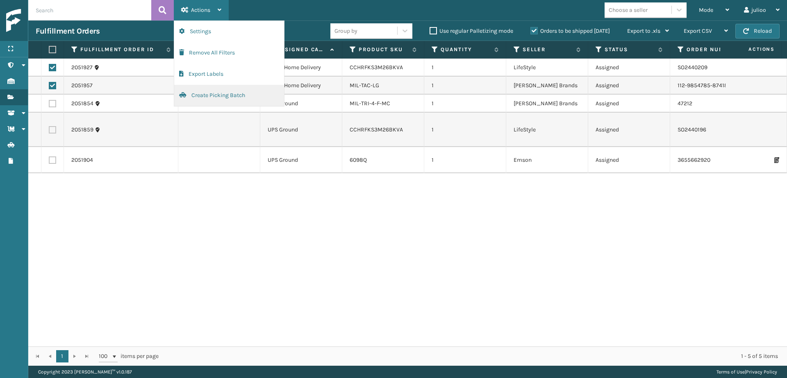
click at [211, 95] on button "Create Picking Batch" at bounding box center [229, 95] width 110 height 21
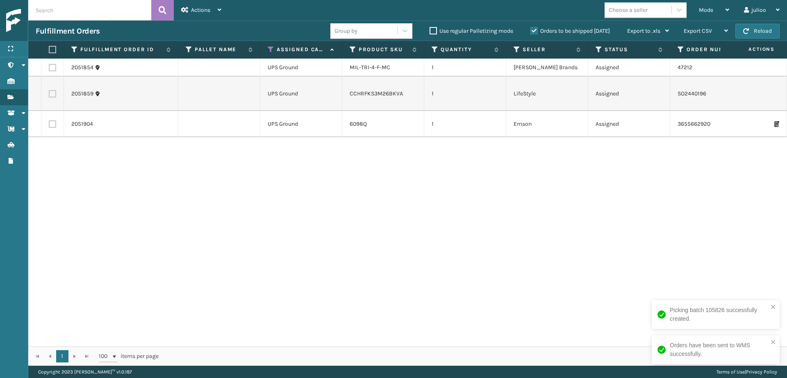
click at [50, 50] on label at bounding box center [51, 49] width 5 height 7
click at [49, 50] on input "checkbox" at bounding box center [49, 49] width 0 height 5
checkbox input "true"
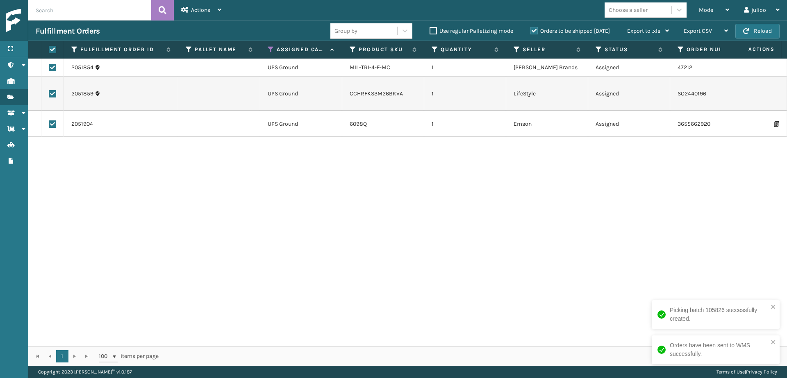
checkbox input "true"
click at [197, 8] on span "Actions" at bounding box center [200, 10] width 19 height 7
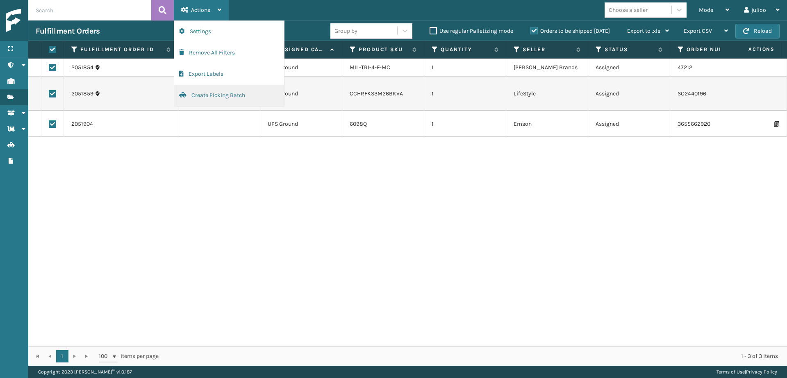
click at [210, 93] on button "Create Picking Batch" at bounding box center [229, 95] width 110 height 21
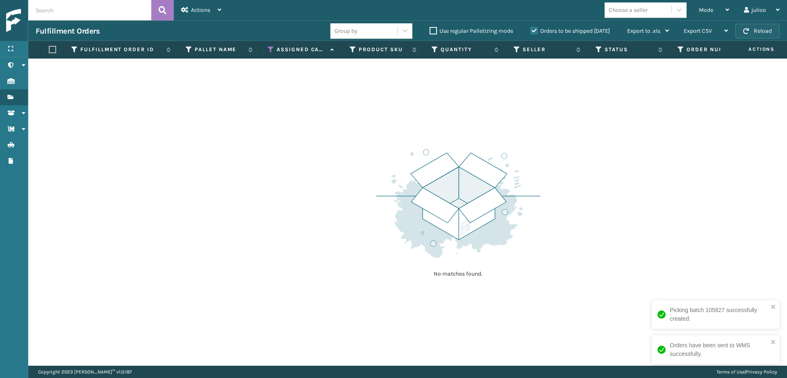
click at [756, 31] on button "Reload" at bounding box center [757, 31] width 44 height 15
click at [727, 7] on icon at bounding box center [727, 10] width 4 height 6
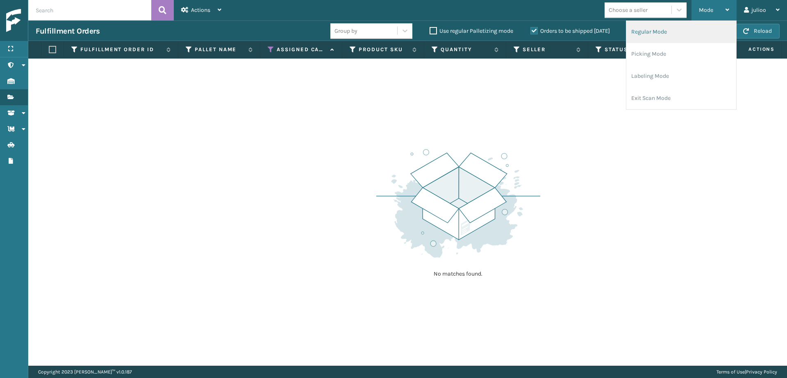
click at [653, 36] on li "Regular Mode" at bounding box center [681, 32] width 110 height 22
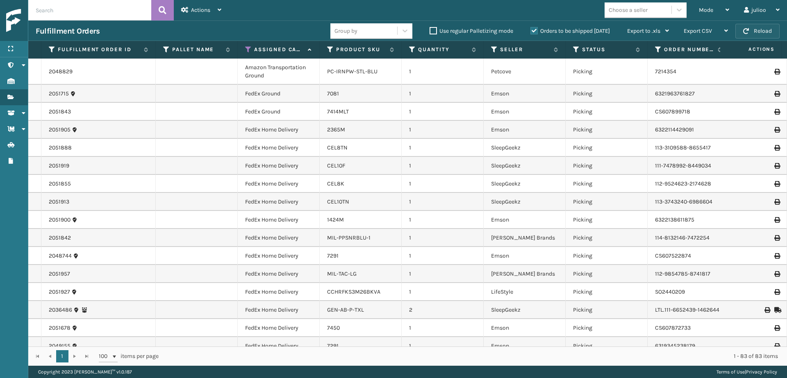
click at [760, 32] on button "Reload" at bounding box center [757, 31] width 44 height 15
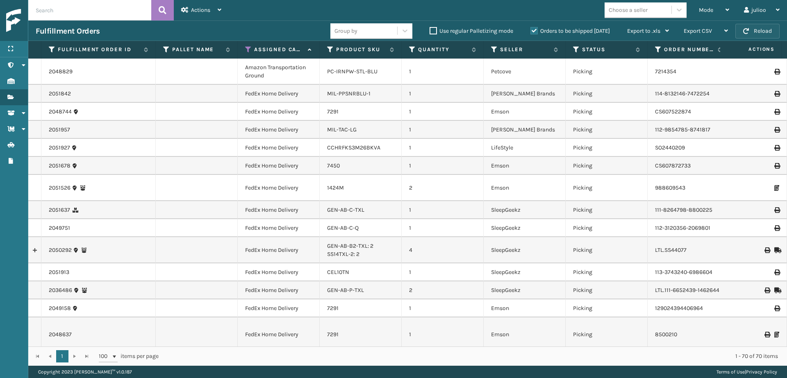
click at [749, 29] on button "Reload" at bounding box center [757, 31] width 44 height 15
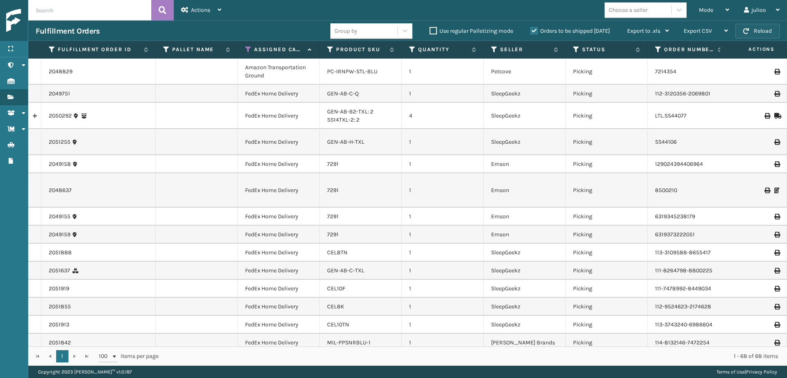
click at [743, 30] on span "button" at bounding box center [746, 31] width 6 height 6
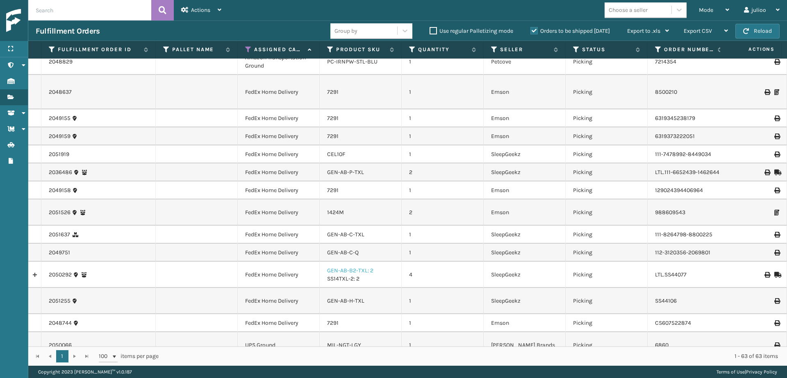
scroll to position [11, 0]
click at [692, 263] on td "LTL.SS44077" at bounding box center [689, 273] width 82 height 26
click at [686, 165] on td "LTL.111-6652439-1462644" at bounding box center [689, 171] width 82 height 18
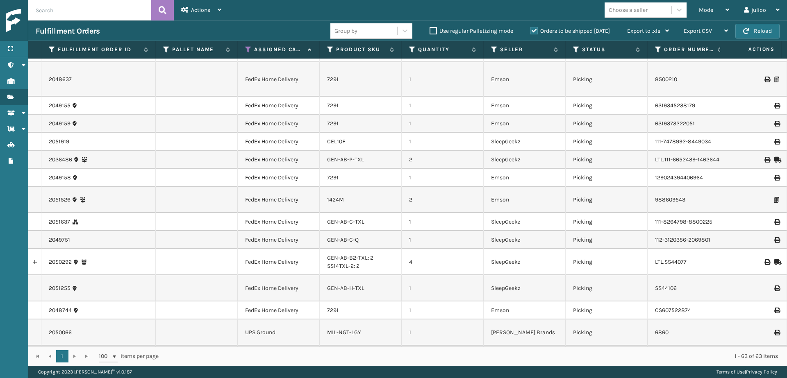
scroll to position [0, 0]
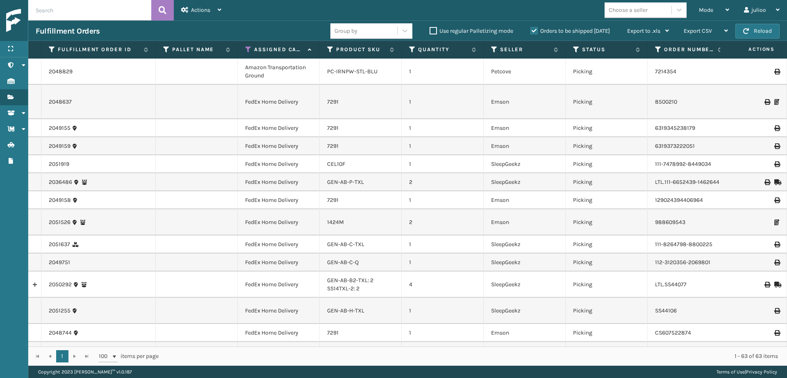
click at [635, 173] on td "Picking" at bounding box center [607, 182] width 82 height 18
click at [761, 37] on button "Reload" at bounding box center [757, 31] width 44 height 15
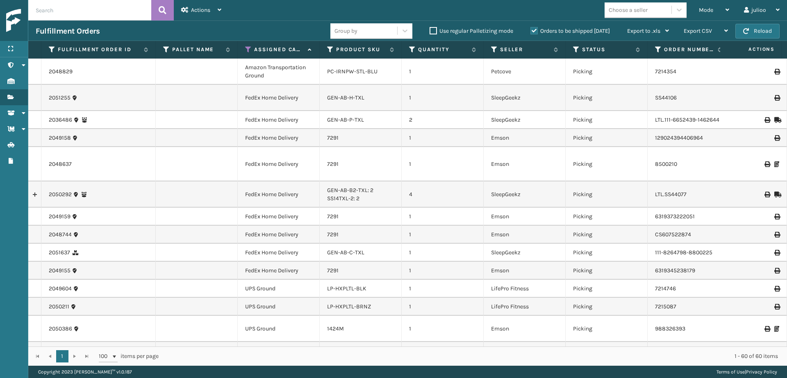
click at [95, 9] on input "text" at bounding box center [89, 10] width 123 height 20
type input "sl"
click at [141, 10] on span at bounding box center [141, 10] width 5 height 5
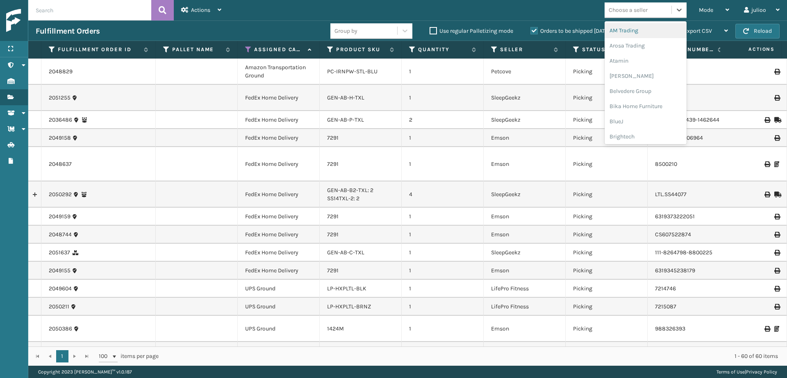
click at [614, 13] on div "Choose a seller" at bounding box center [628, 10] width 39 height 9
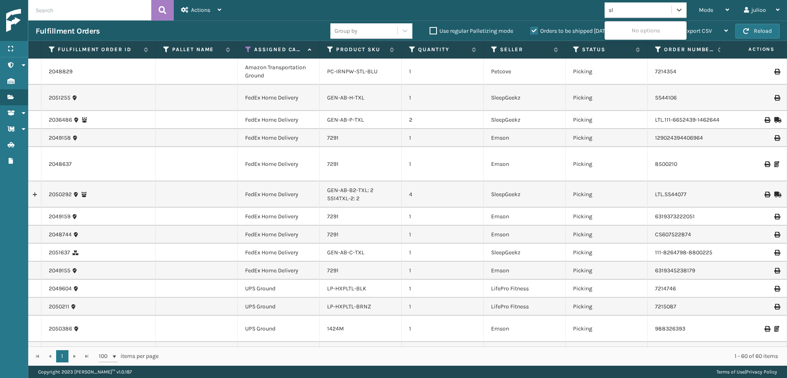
type input "sle"
click at [634, 28] on div "SleepGeekz" at bounding box center [645, 30] width 82 height 15
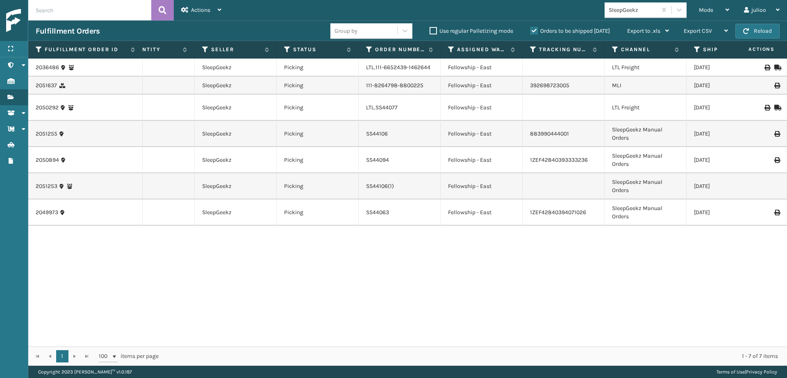
scroll to position [0, 297]
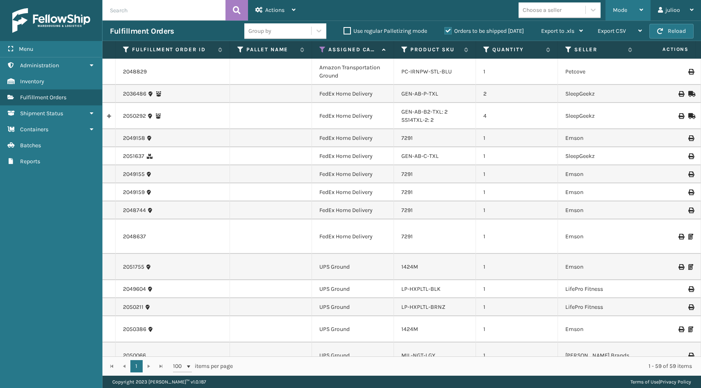
click at [632, 13] on div "Mode" at bounding box center [628, 10] width 30 height 20
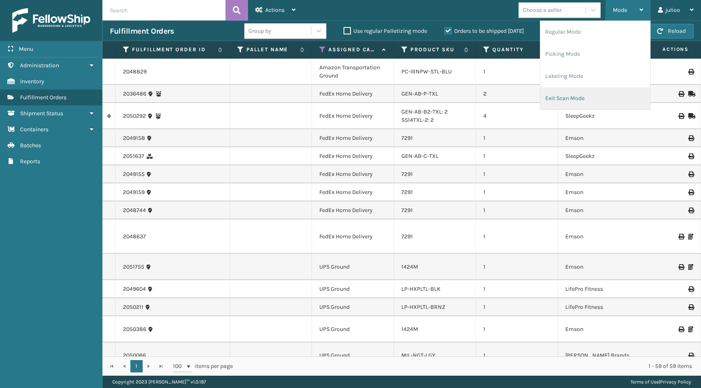
click at [577, 97] on li "Exit Scan Mode" at bounding box center [595, 98] width 110 height 22
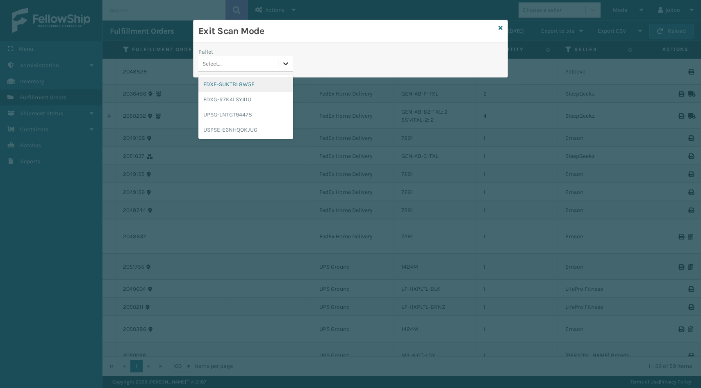
click at [287, 63] on icon at bounding box center [286, 63] width 5 height 3
click at [498, 27] on icon at bounding box center [500, 28] width 4 height 6
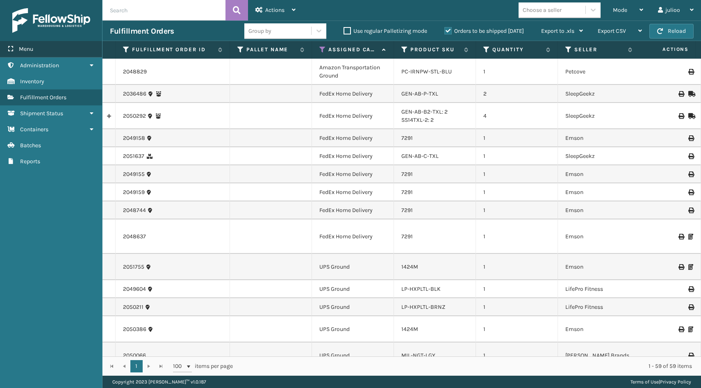
click at [21, 47] on span "Menu" at bounding box center [26, 48] width 14 height 7
